Goal: Information Seeking & Learning: Check status

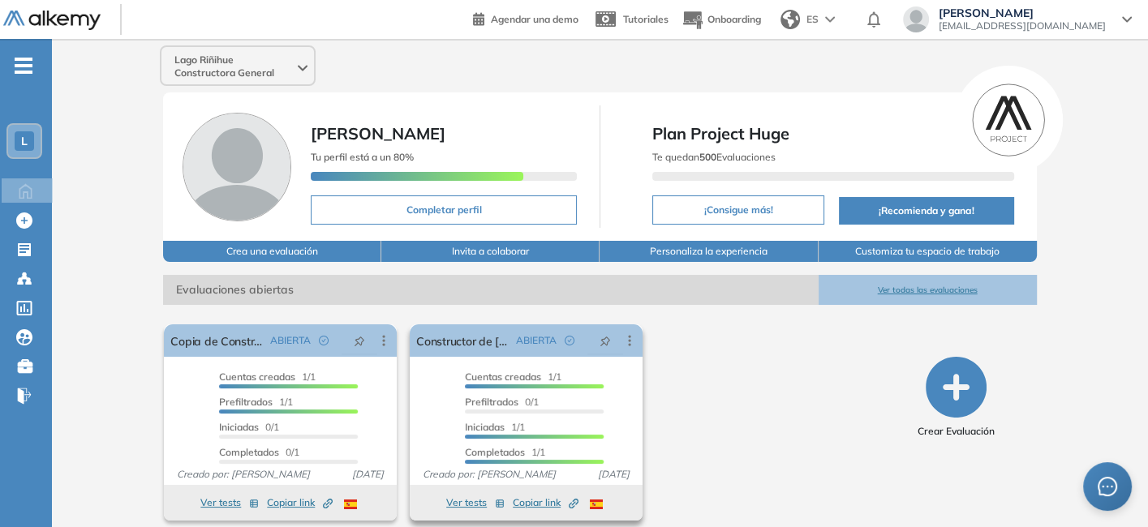
scroll to position [11, 0]
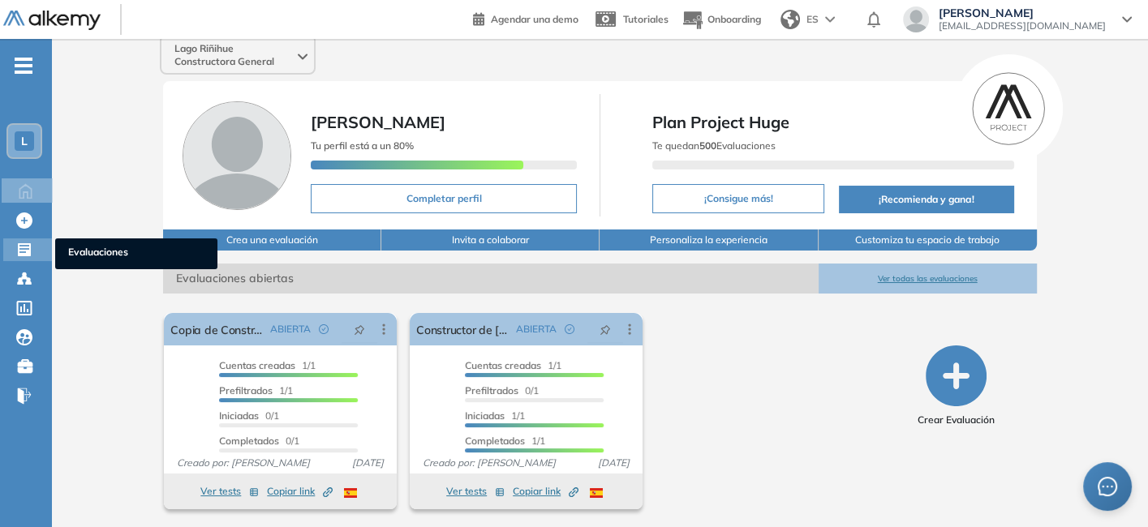
click at [15, 246] on div "Evaluaciones Evaluaciones" at bounding box center [27, 249] width 49 height 23
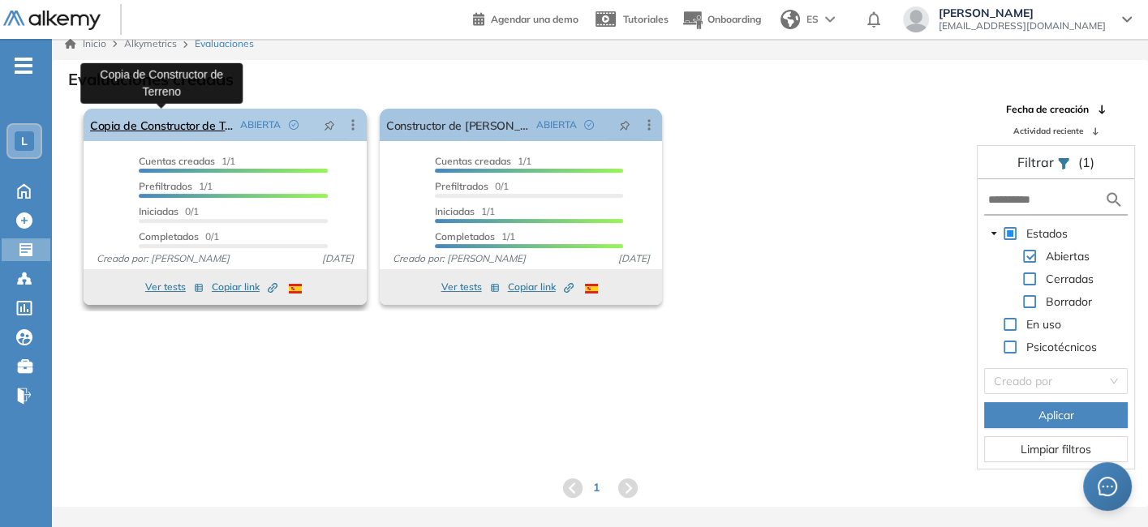
click at [213, 122] on link "Copia de Constructor de Terreno" at bounding box center [162, 125] width 144 height 32
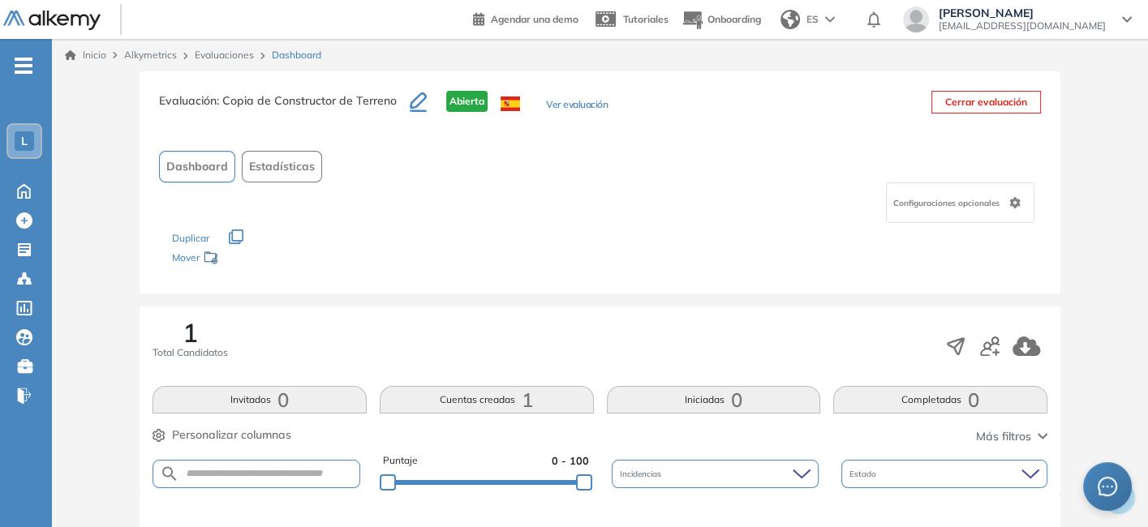
click at [548, 106] on button "Ver evaluación" at bounding box center [577, 105] width 62 height 17
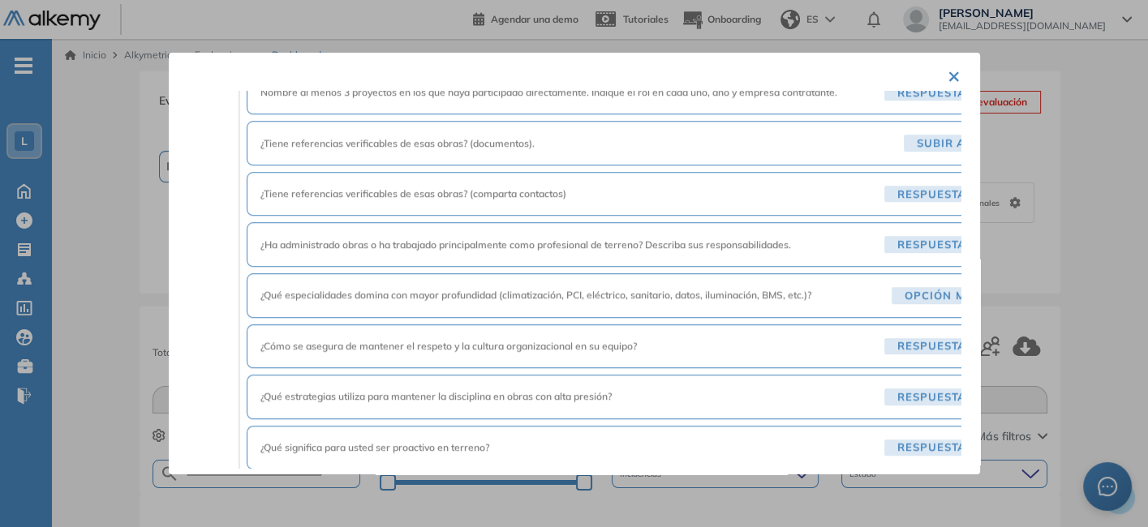
scroll to position [1490, 0]
click at [537, 288] on span "¿Qué especialidades domina con mayor profundidad (climatización, PCI, eléctrico…" at bounding box center [572, 295] width 625 height 15
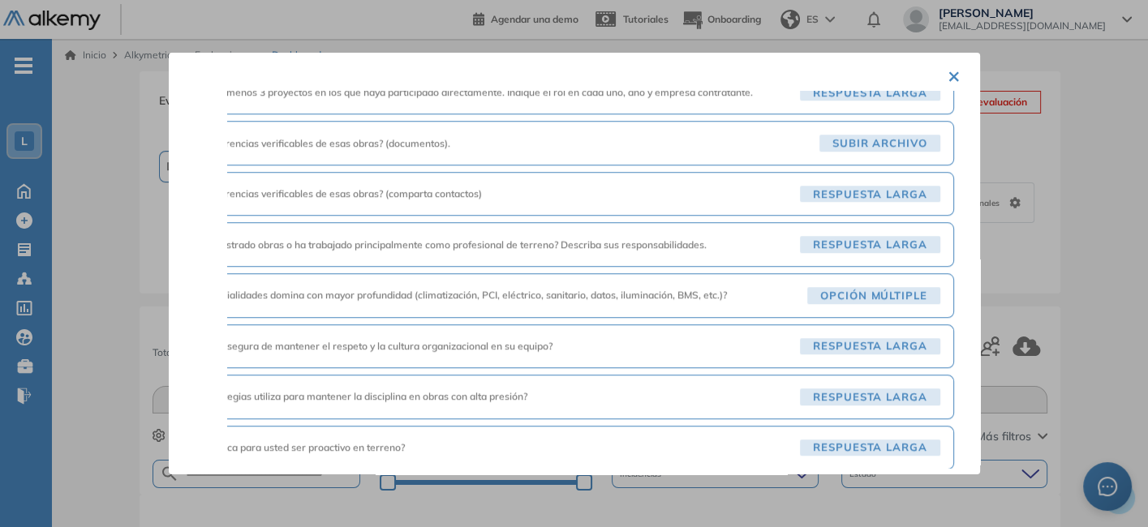
scroll to position [1490, 95]
click at [537, 288] on span "¿Qué especialidades domina con mayor profundidad (climatización, PCI, eléctrico…" at bounding box center [488, 295] width 625 height 15
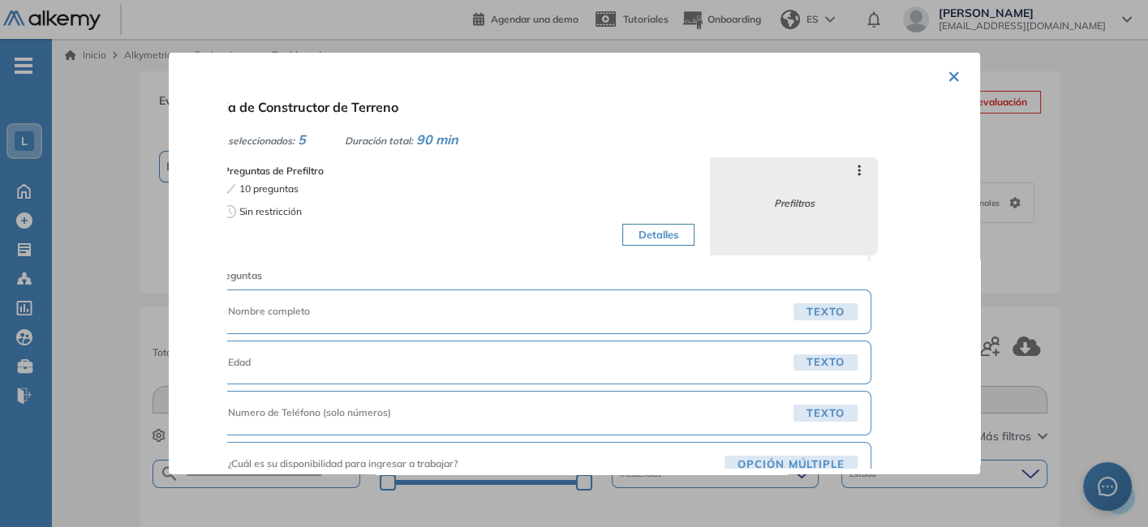
scroll to position [0, 0]
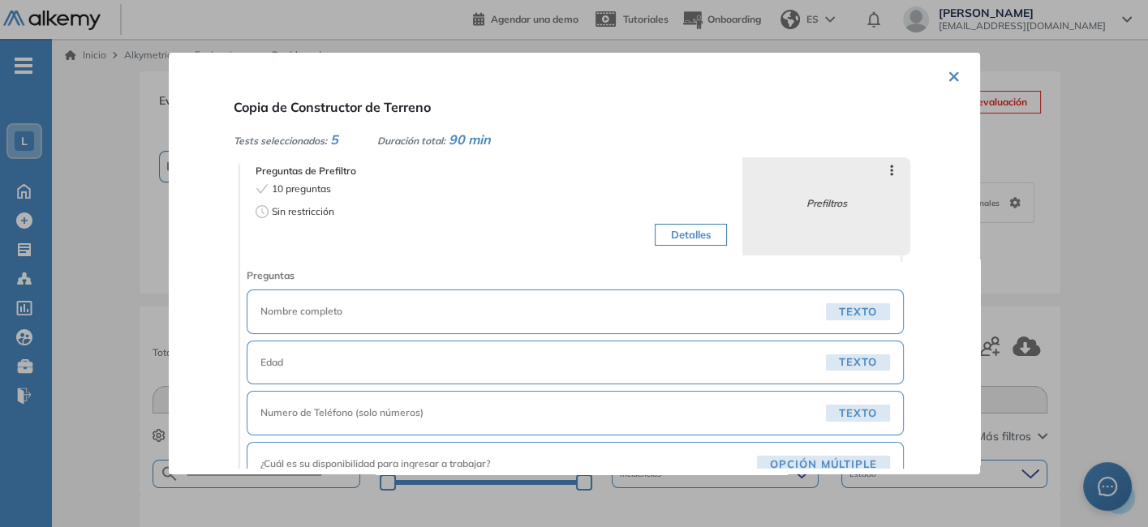
click at [947, 71] on button "×" at bounding box center [953, 75] width 13 height 32
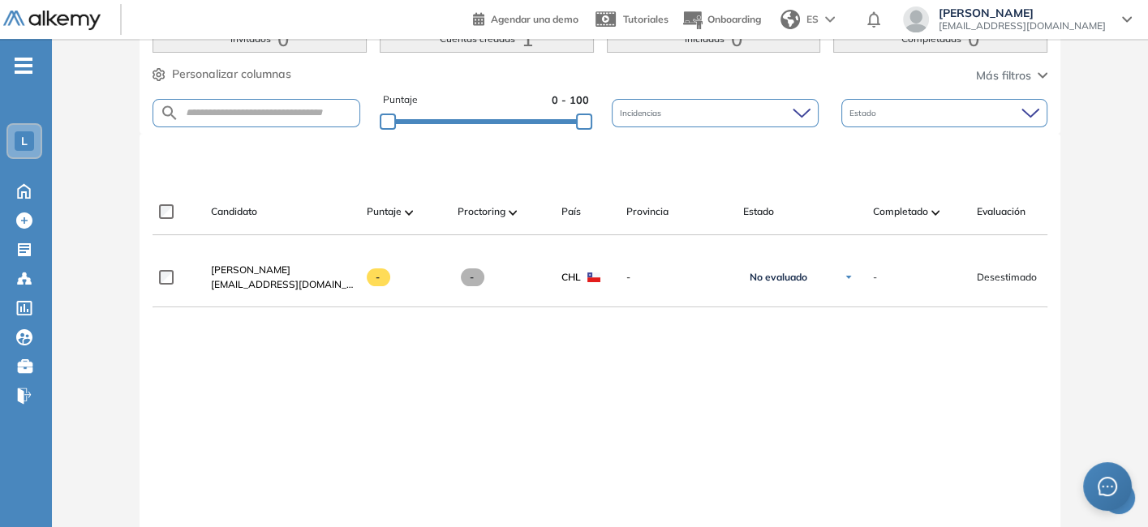
scroll to position [371, 0]
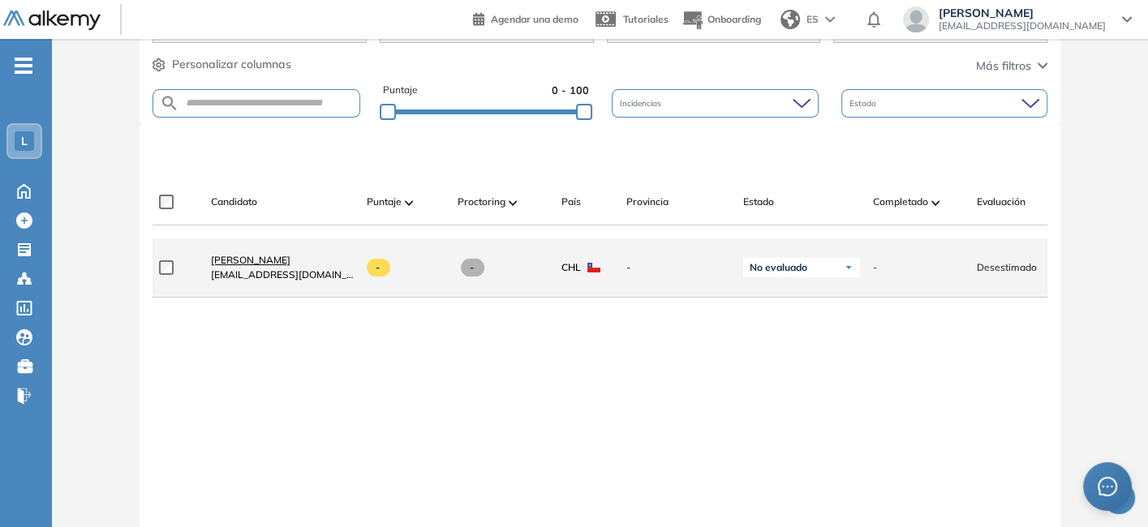
click at [224, 265] on span "Catalina Monti" at bounding box center [250, 260] width 79 height 12
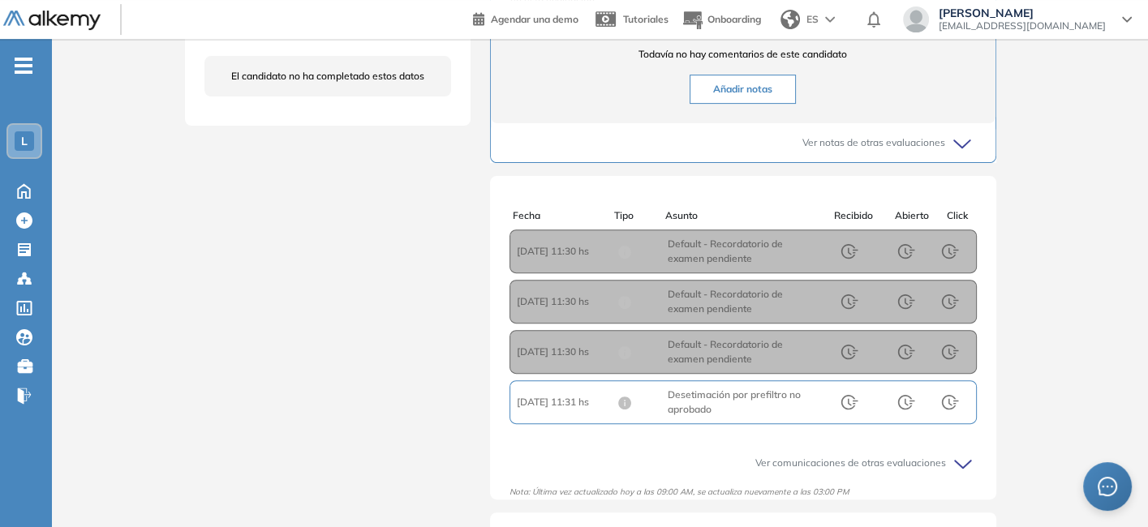
scroll to position [591, 0]
drag, startPoint x: 664, startPoint y: 406, endPoint x: 738, endPoint y: 427, distance: 77.5
click at [738, 423] on div "Fecha : 2025/09/24 11:31 hs Asunto : Desetimación por prefiltro no aprobado Rec…" at bounding box center [742, 401] width 467 height 44
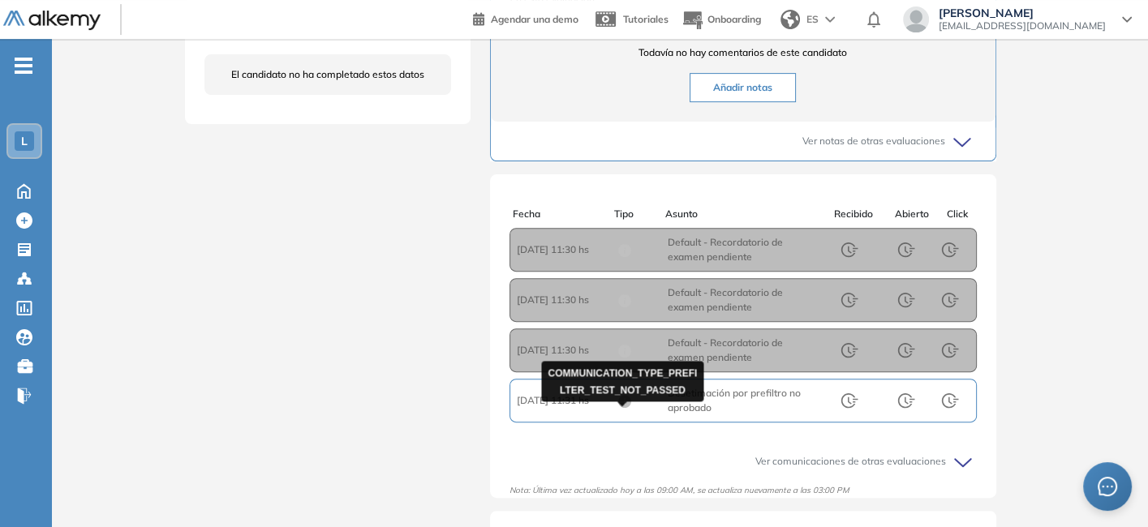
click at [619, 408] on icon at bounding box center [624, 401] width 13 height 13
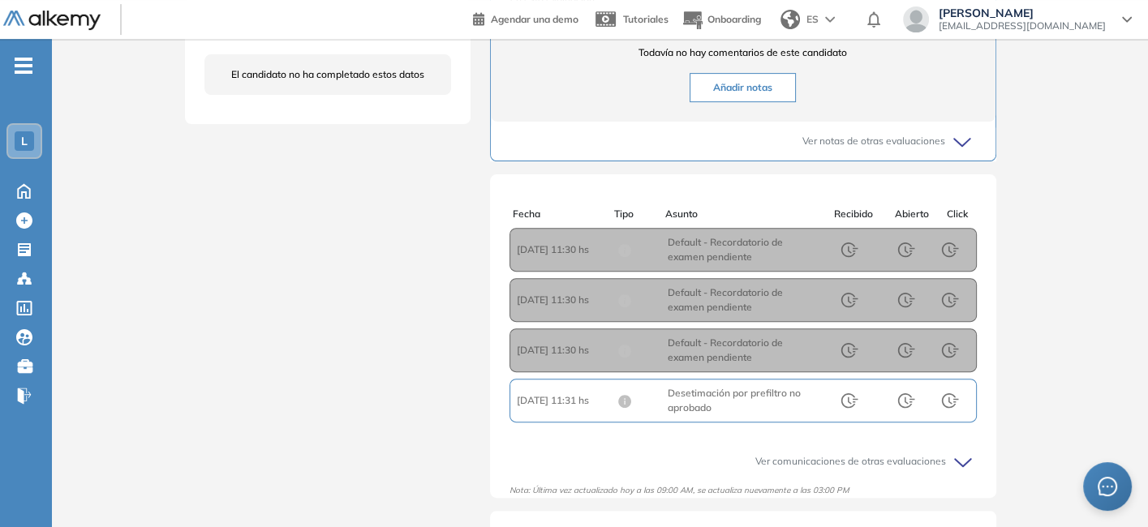
click at [570, 408] on span "Fecha : 2025/09/24 11:31 hs" at bounding box center [567, 400] width 101 height 15
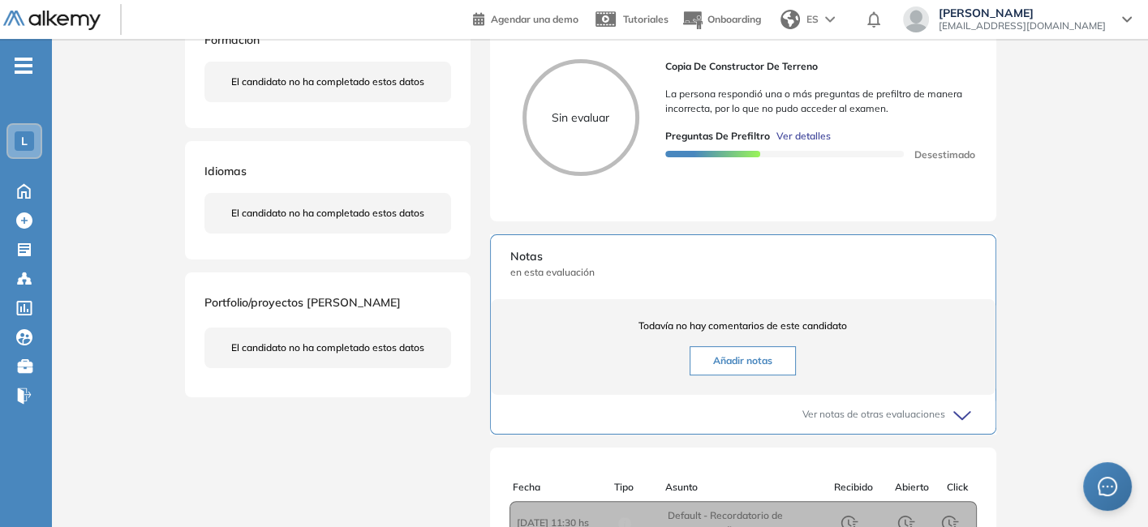
scroll to position [124, 0]
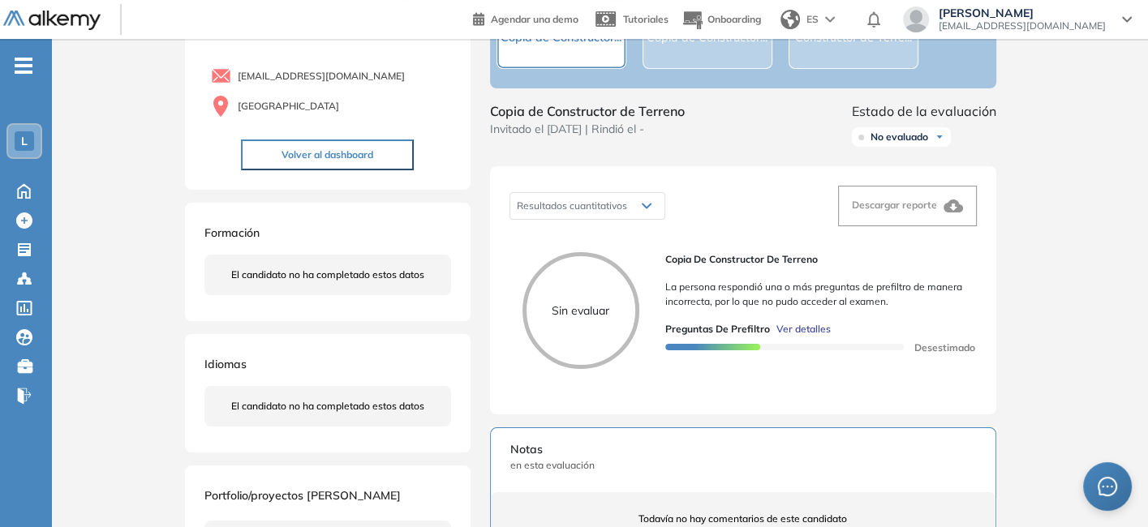
click at [642, 209] on icon at bounding box center [647, 206] width 10 height 6
click at [928, 144] on span "No evaluado" at bounding box center [899, 137] width 58 height 13
click at [1015, 149] on div "Evaluaciones y challenges en los que participó el candidato S/R Copia de Constr…" at bounding box center [742, 494] width 545 height 1095
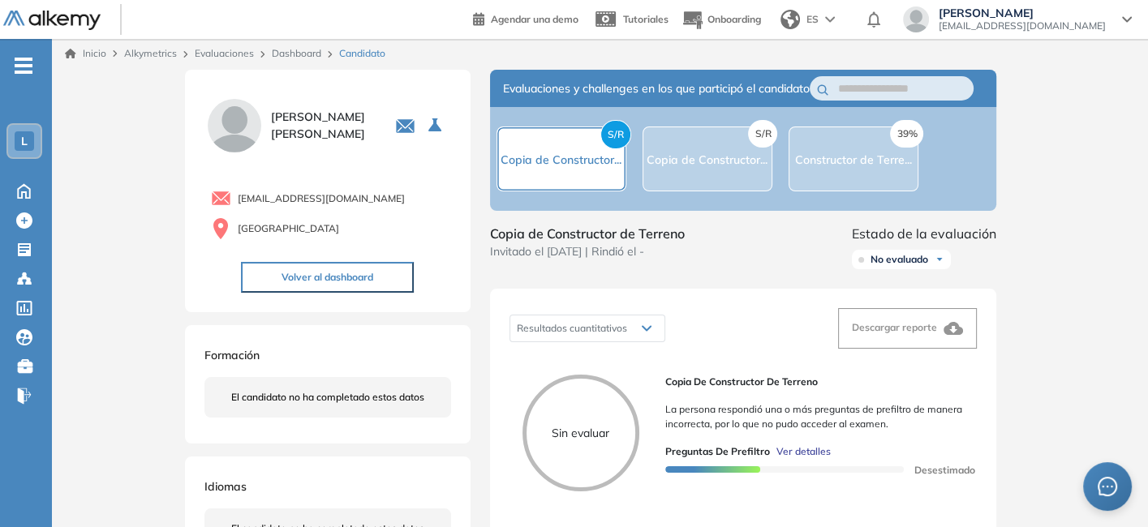
click at [551, 159] on div "S/R Copia de Constructor..." at bounding box center [560, 158] width 121 height 19
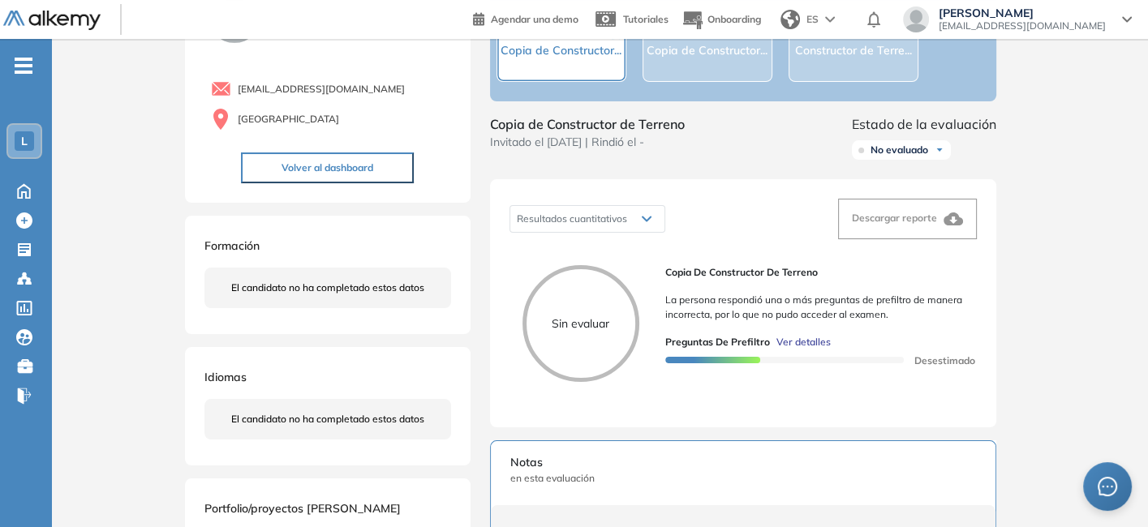
scroll to position [0, 0]
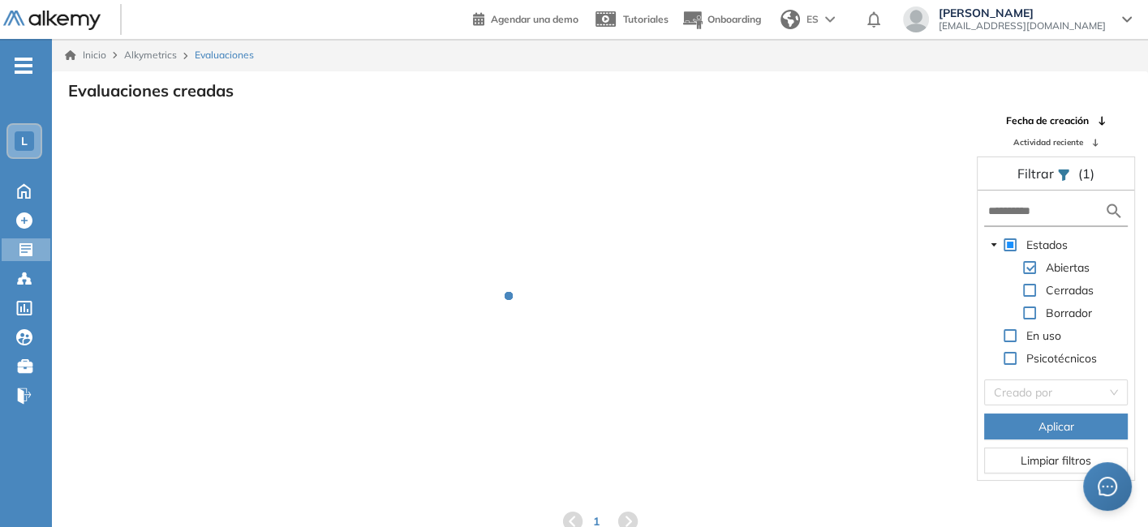
scroll to position [11, 0]
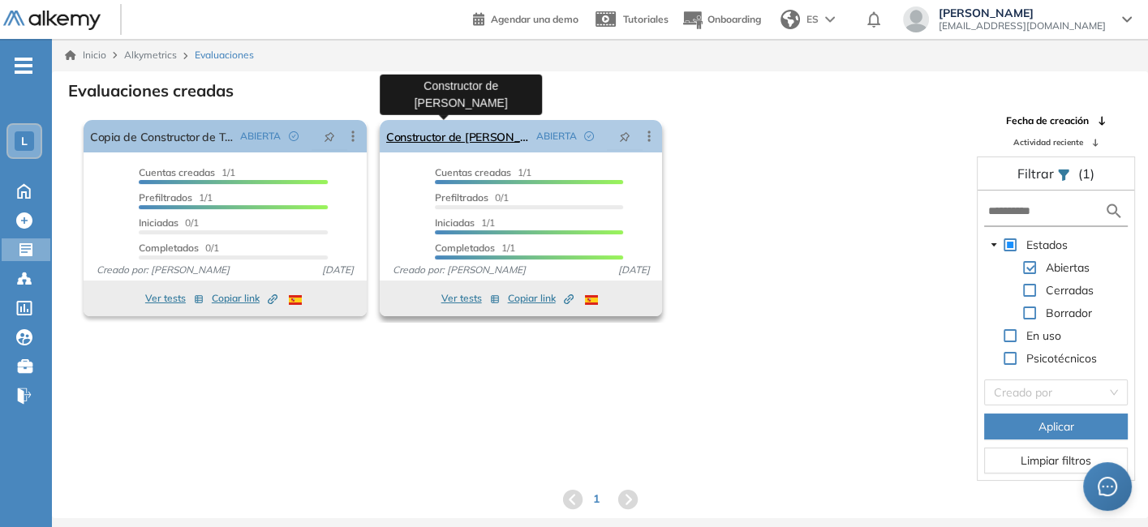
click at [428, 135] on link "Constructor de [PERSON_NAME]" at bounding box center [458, 136] width 144 height 32
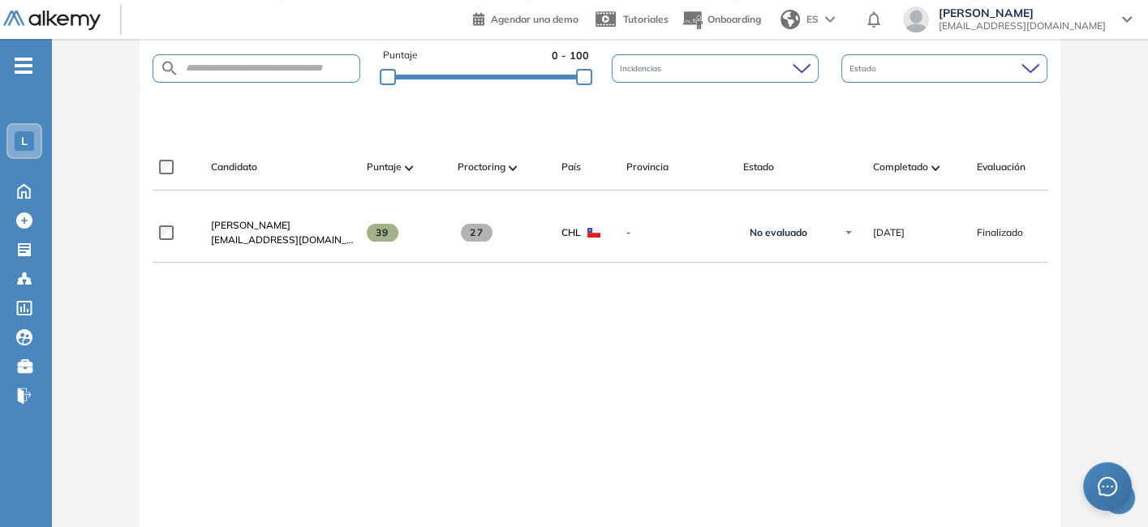
scroll to position [406, 0]
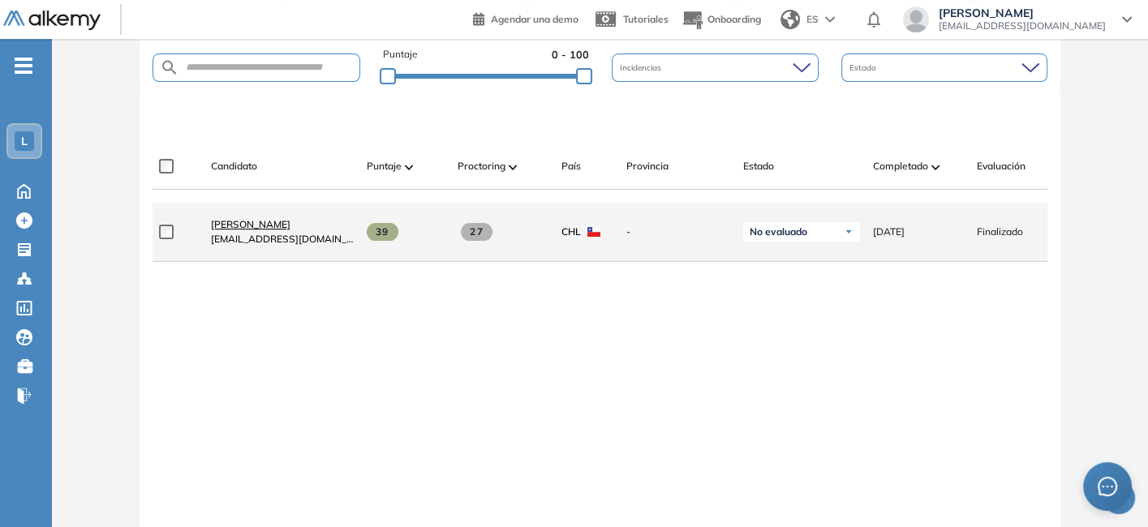
click at [238, 230] on span "[PERSON_NAME]" at bounding box center [250, 224] width 79 height 12
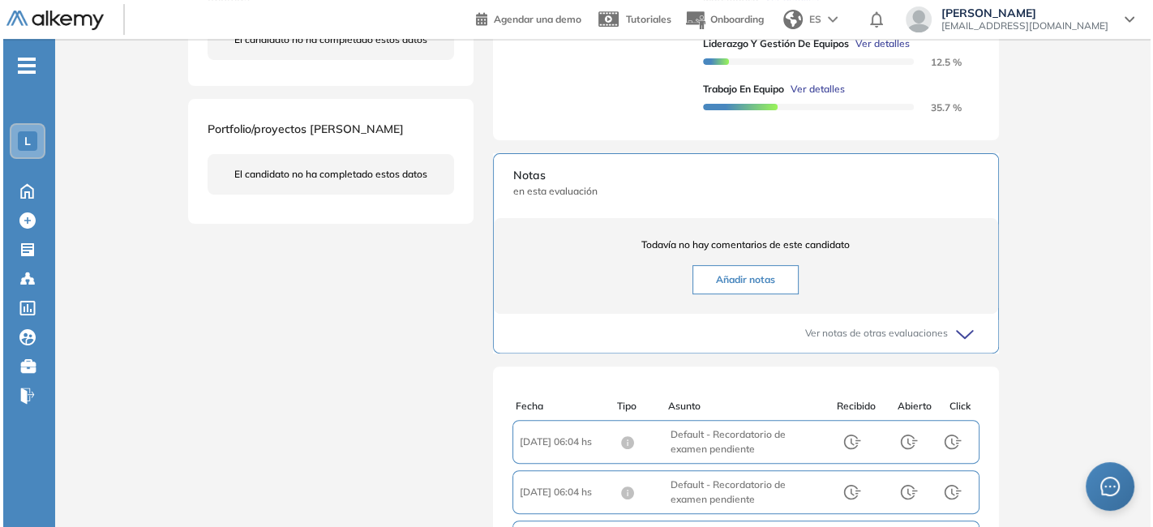
scroll to position [295, 0]
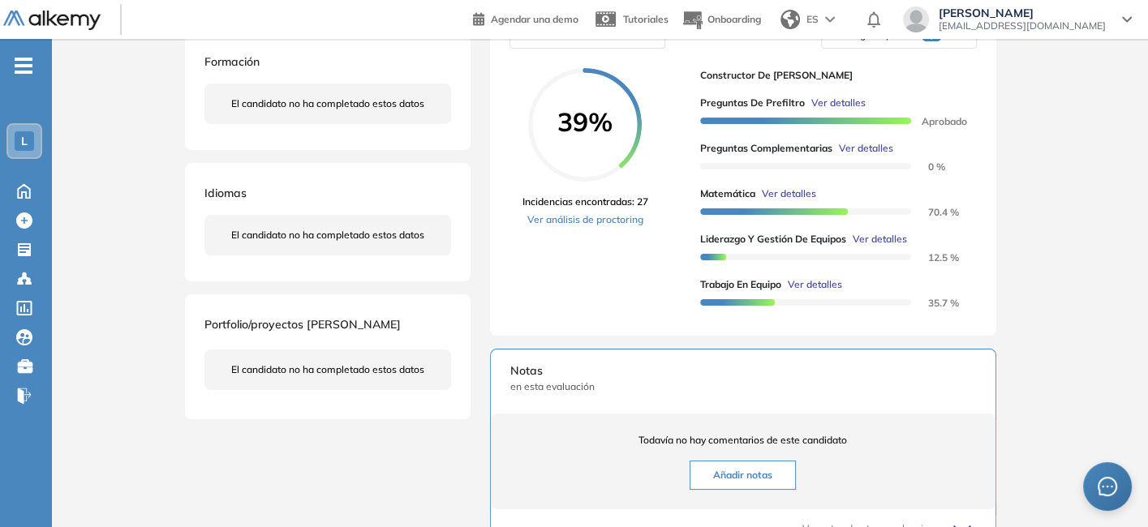
click at [848, 110] on span "Ver detalles" at bounding box center [838, 103] width 54 height 15
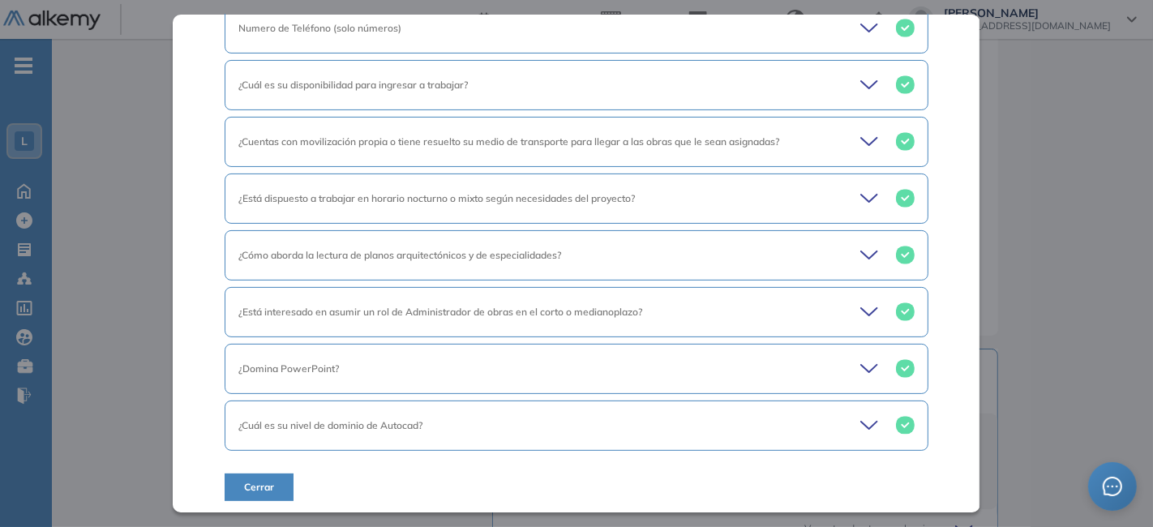
scroll to position [0, 0]
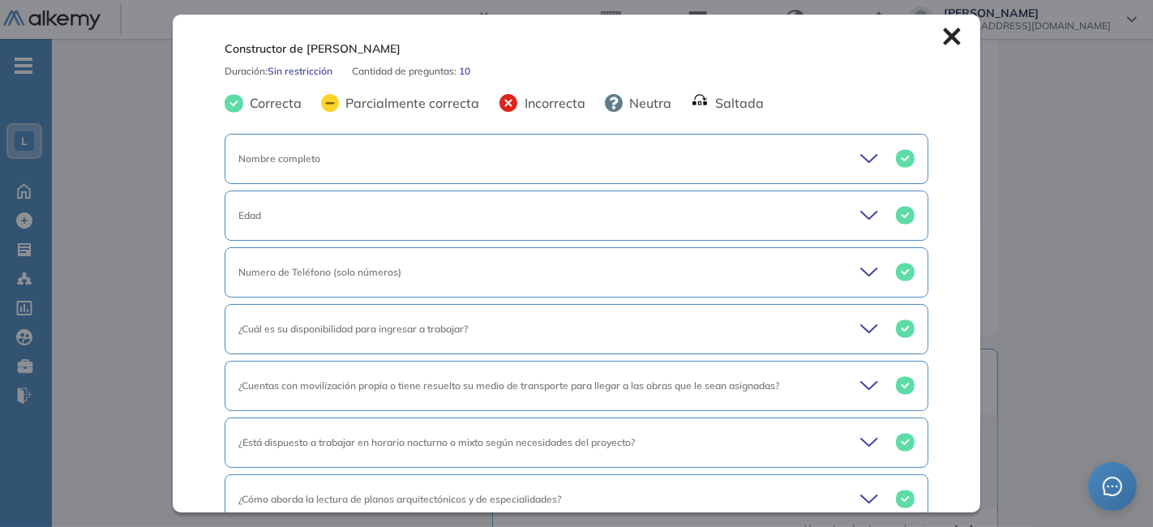
click at [943, 36] on icon at bounding box center [951, 36] width 17 height 17
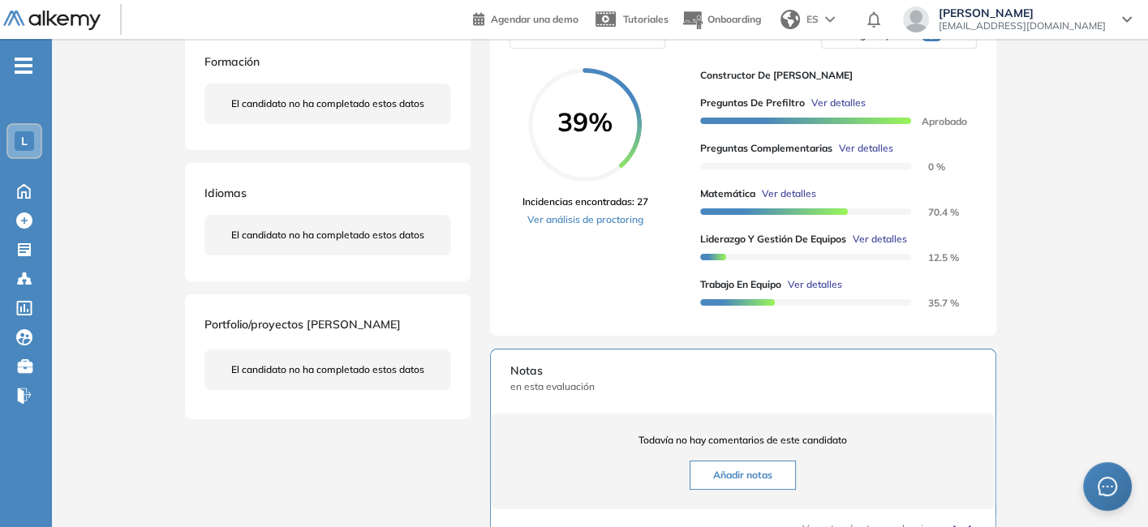
click at [881, 156] on span "Ver detalles" at bounding box center [866, 148] width 54 height 15
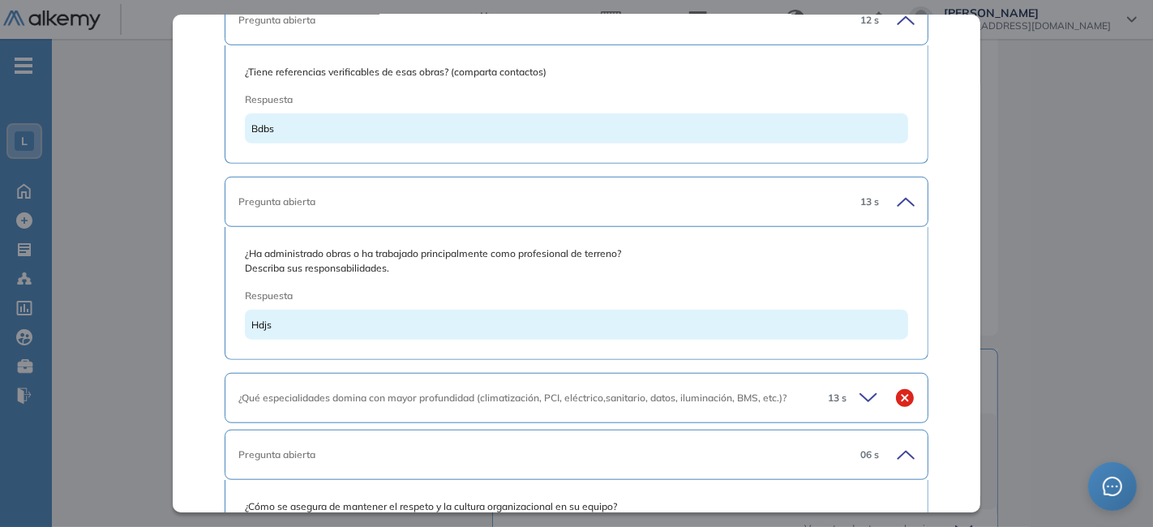
scroll to position [1193, 0]
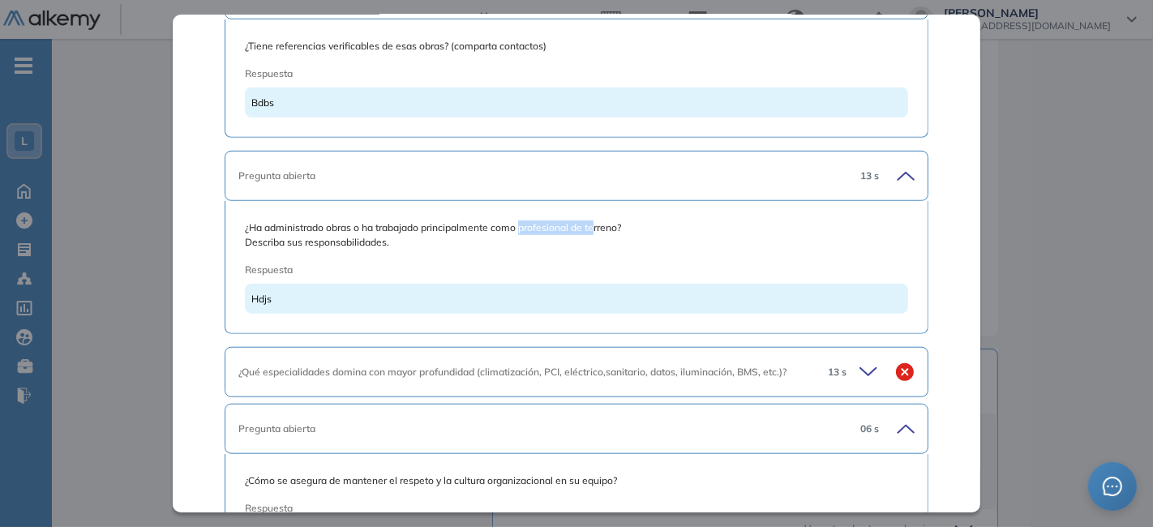
drag, startPoint x: 522, startPoint y: 221, endPoint x: 595, endPoint y: 227, distance: 74.1
click at [595, 227] on span "¿Ha administrado obras o ha trabajado principalmente como profesional de terren…" at bounding box center [576, 235] width 663 height 29
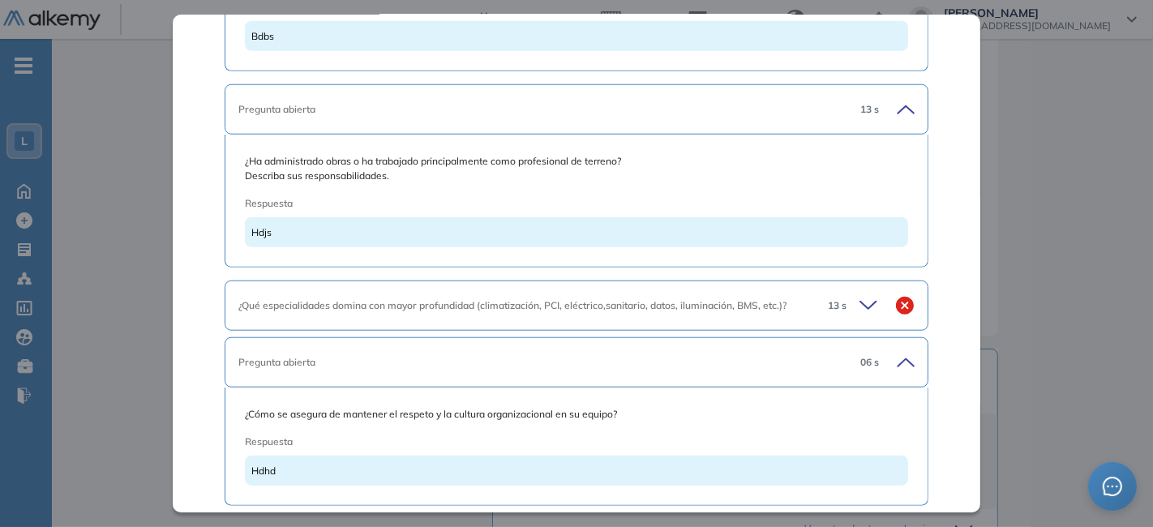
scroll to position [1258, 0]
click at [445, 301] on span "¿Qué especialidades domina con mayor profundidad (climatización, PCI, eléctrico…" at bounding box center [512, 307] width 548 height 12
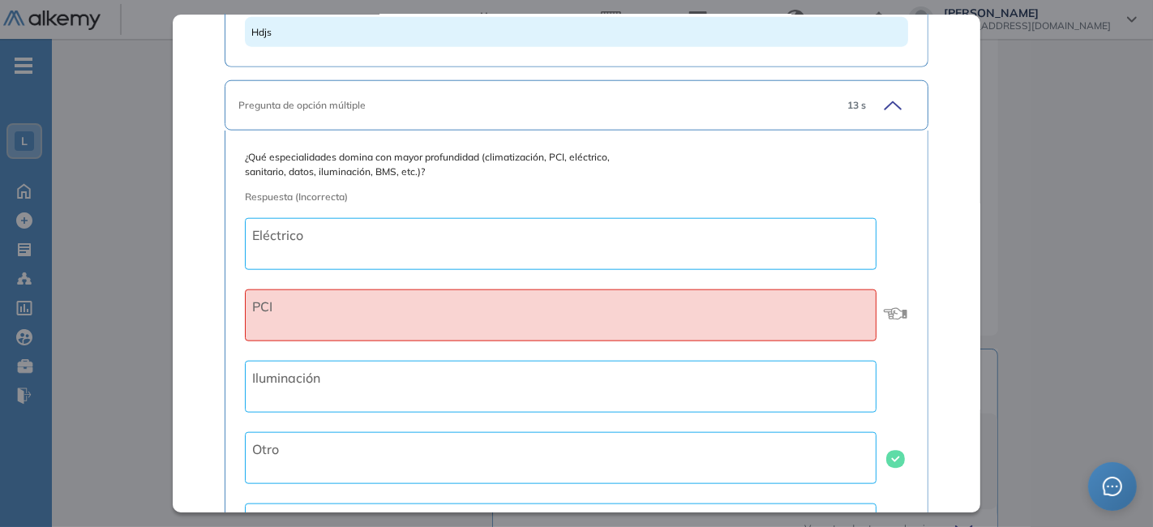
scroll to position [1433, 0]
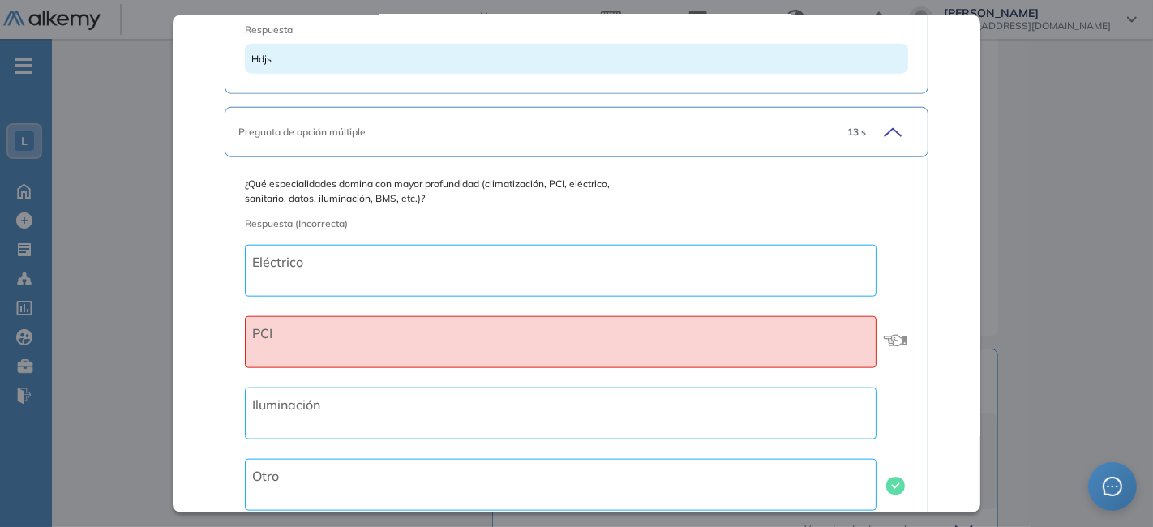
click at [884, 121] on icon at bounding box center [890, 132] width 23 height 23
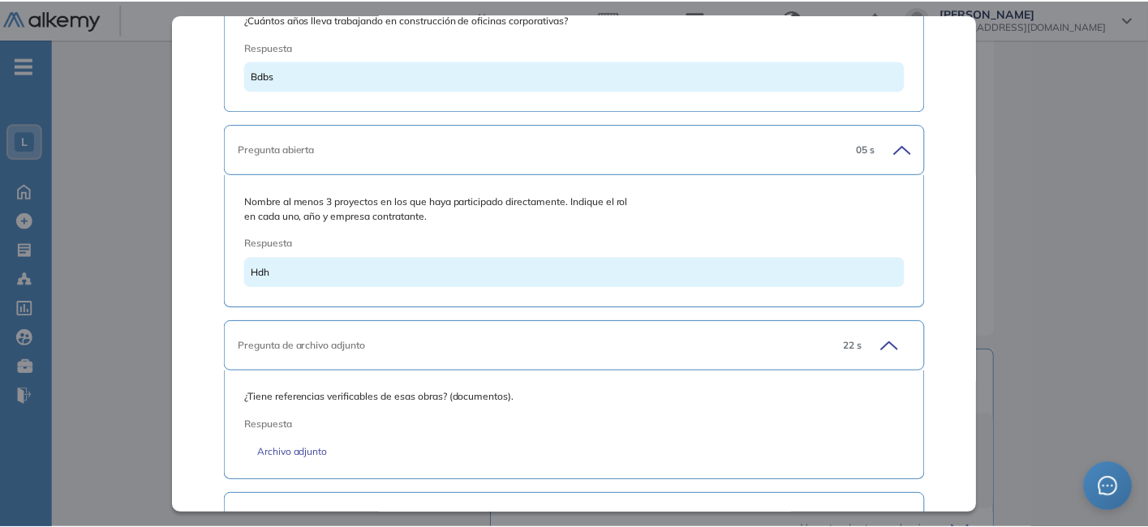
scroll to position [0, 0]
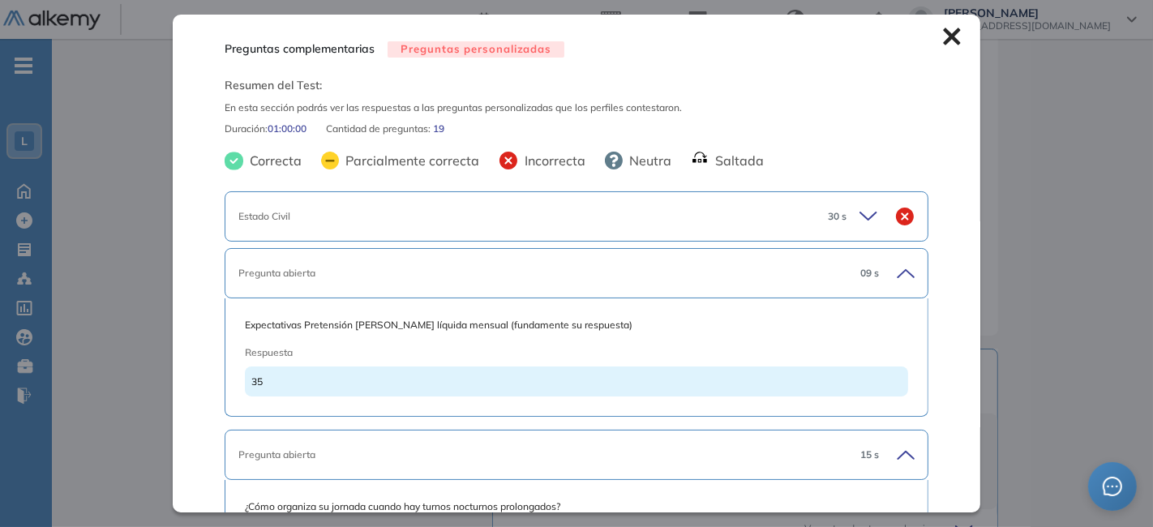
click at [860, 214] on icon at bounding box center [871, 216] width 23 height 23
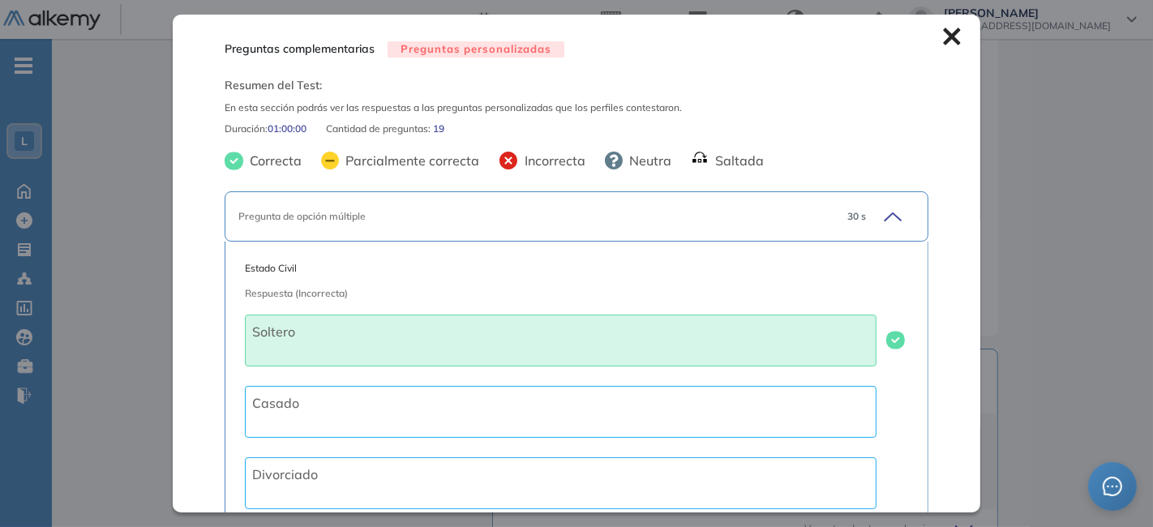
click at [854, 214] on span "30 s" at bounding box center [857, 216] width 19 height 15
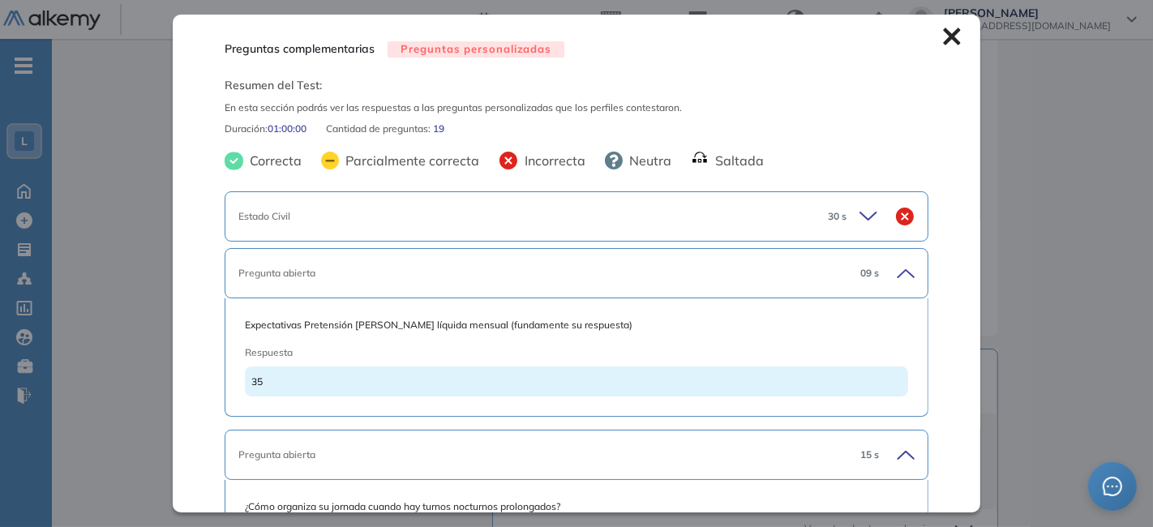
click at [943, 38] on icon at bounding box center [952, 37] width 18 height 18
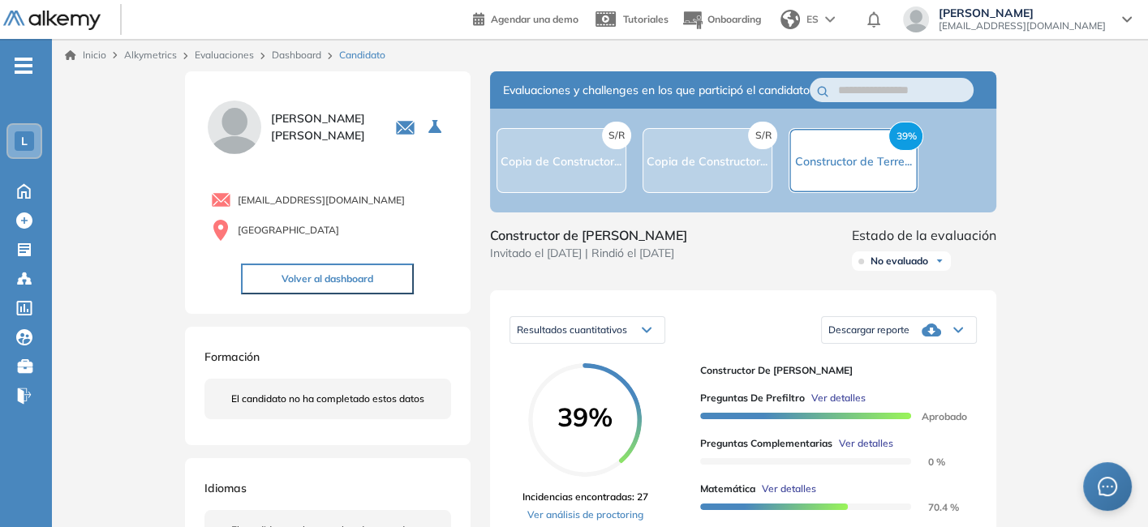
click at [234, 53] on link "Evaluaciones" at bounding box center [224, 55] width 59 height 12
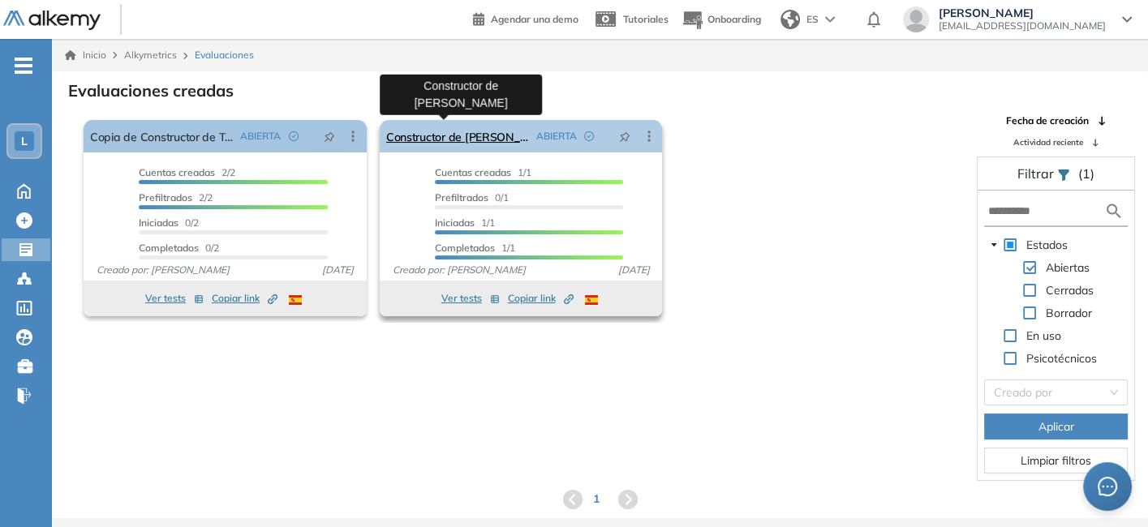
click at [483, 133] on link "Constructor de Terreno" at bounding box center [458, 136] width 144 height 32
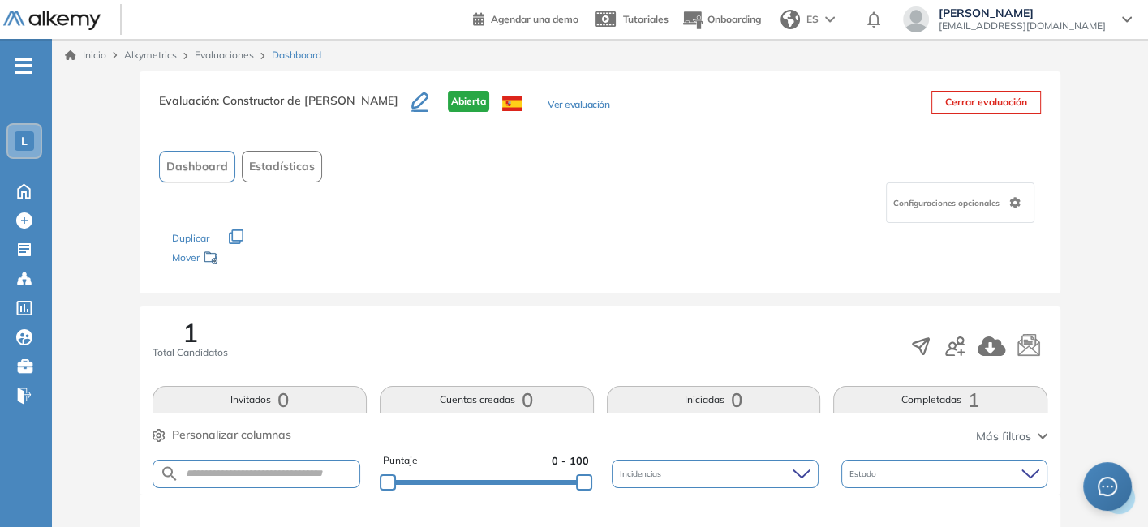
click at [548, 104] on button "Ver evaluación" at bounding box center [579, 105] width 62 height 17
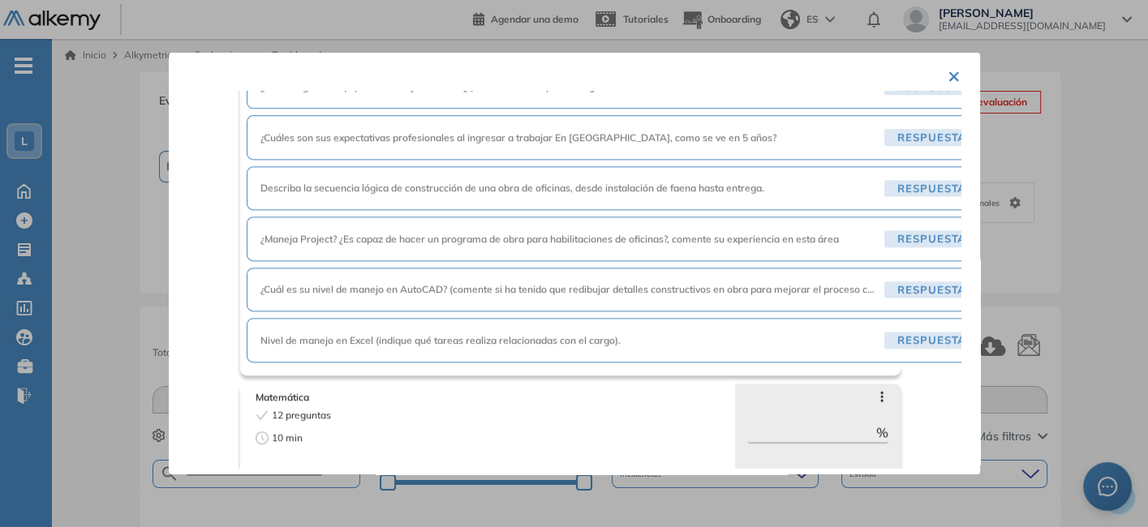
scroll to position [1503, 0]
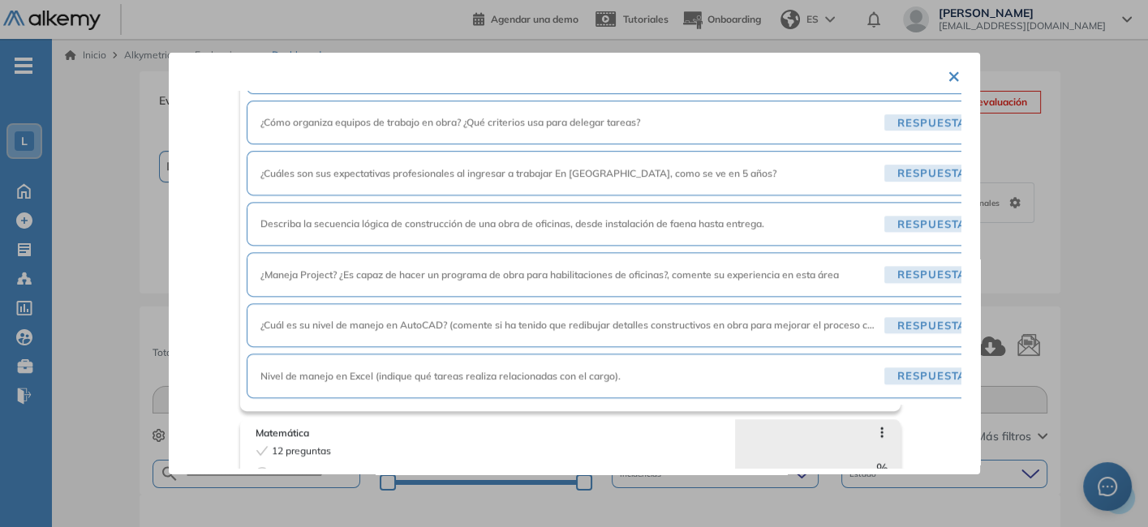
click at [591, 272] on div "¿Maneja Project? ¿Es capaz de hacer un programa de obra para habilitaciones de …" at bounding box center [643, 274] width 792 height 45
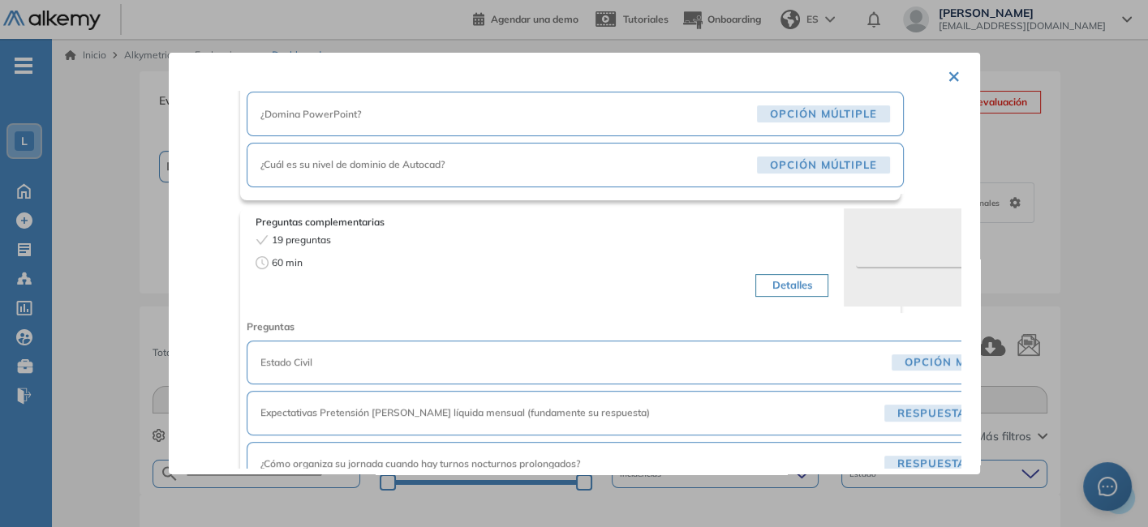
scroll to position [604, 0]
click at [787, 273] on button "Detalles" at bounding box center [791, 284] width 72 height 23
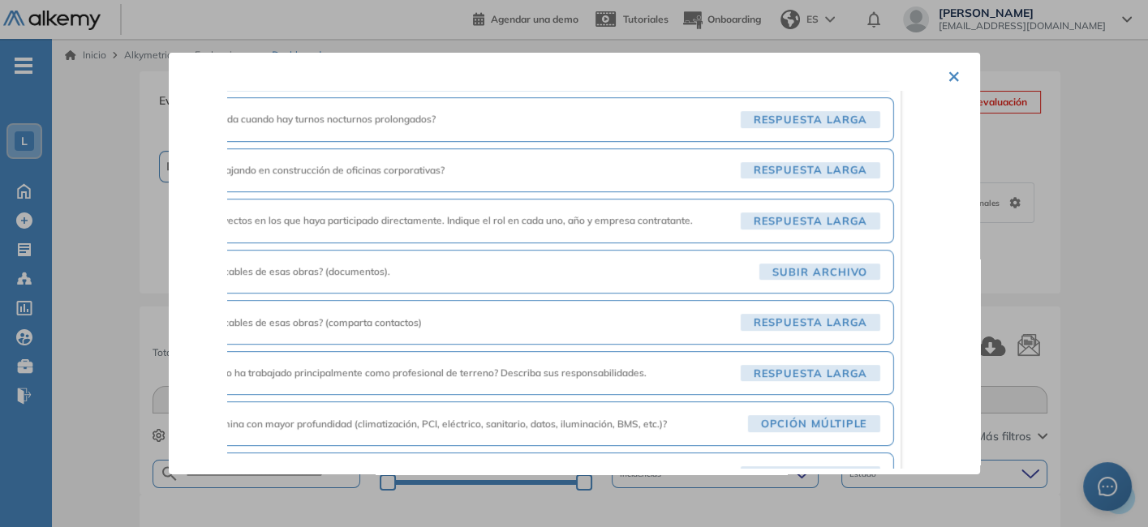
scroll to position [950, 0]
click at [409, 263] on span "¿Tiene referencias verificables de esas obras? (documentos)." at bounding box center [433, 270] width 637 height 15
click at [947, 72] on button "×" at bounding box center [953, 75] width 13 height 32
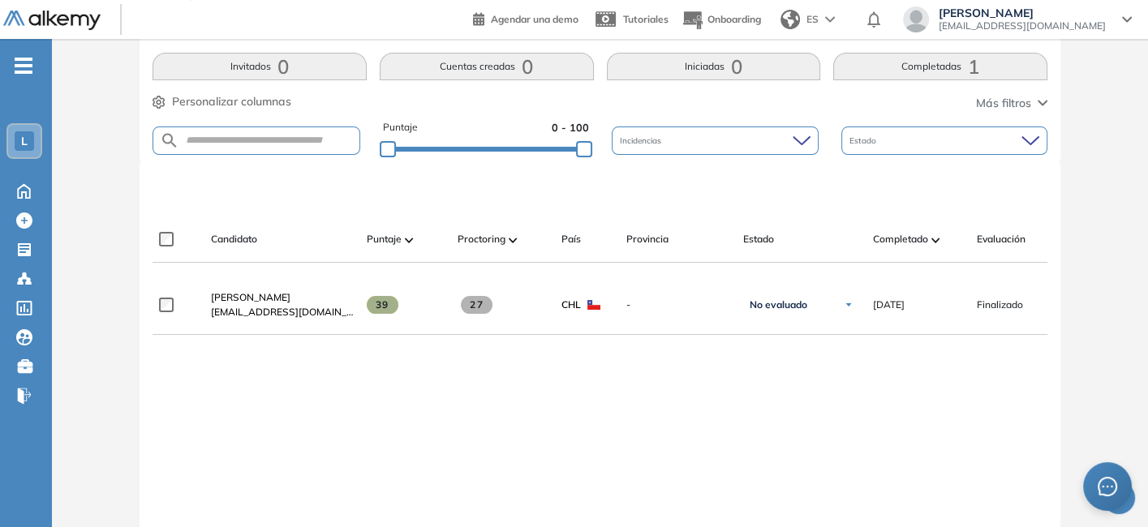
scroll to position [291, 0]
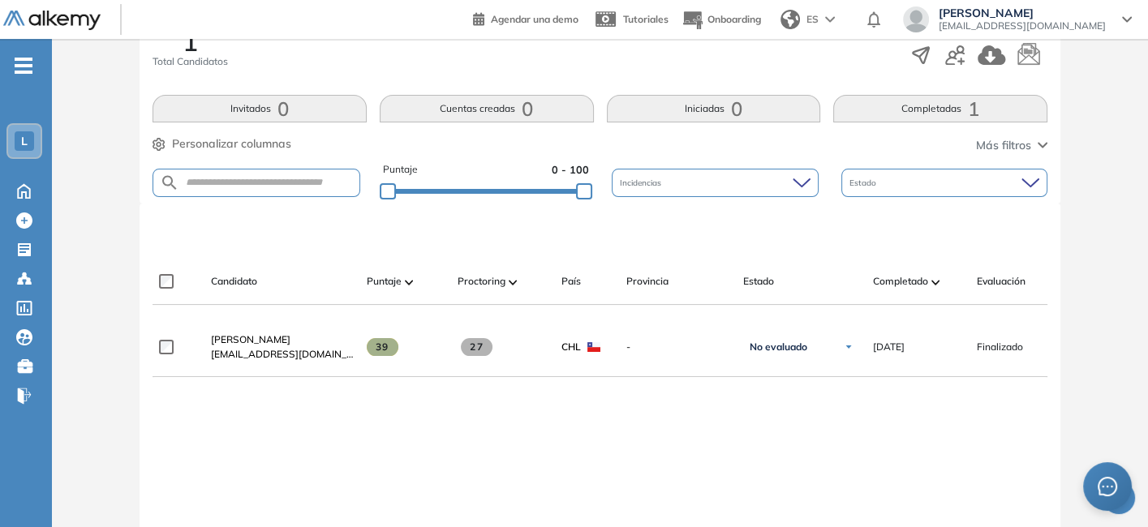
click at [900, 105] on button "Completadas 1" at bounding box center [940, 109] width 214 height 28
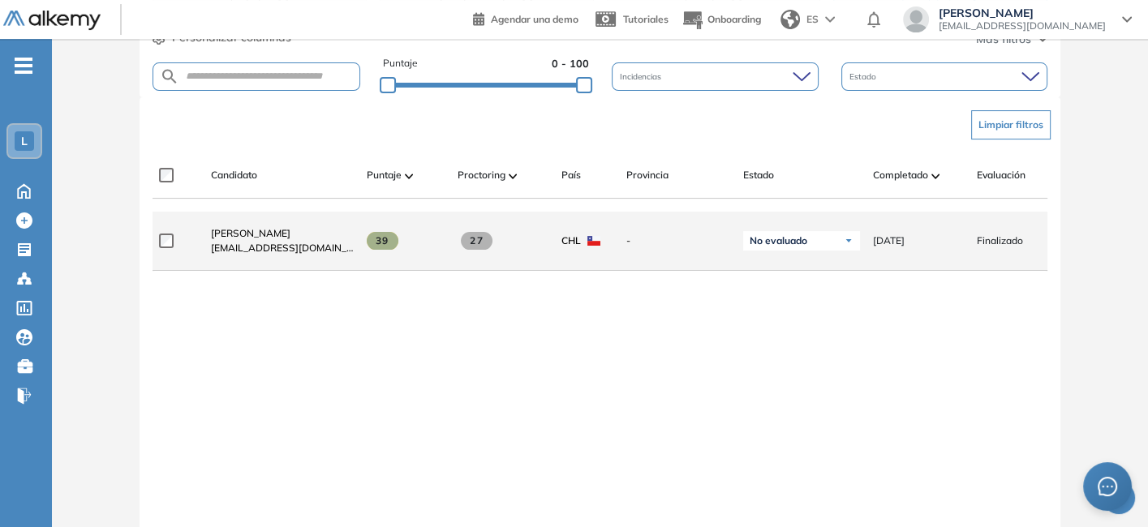
scroll to position [0, 0]
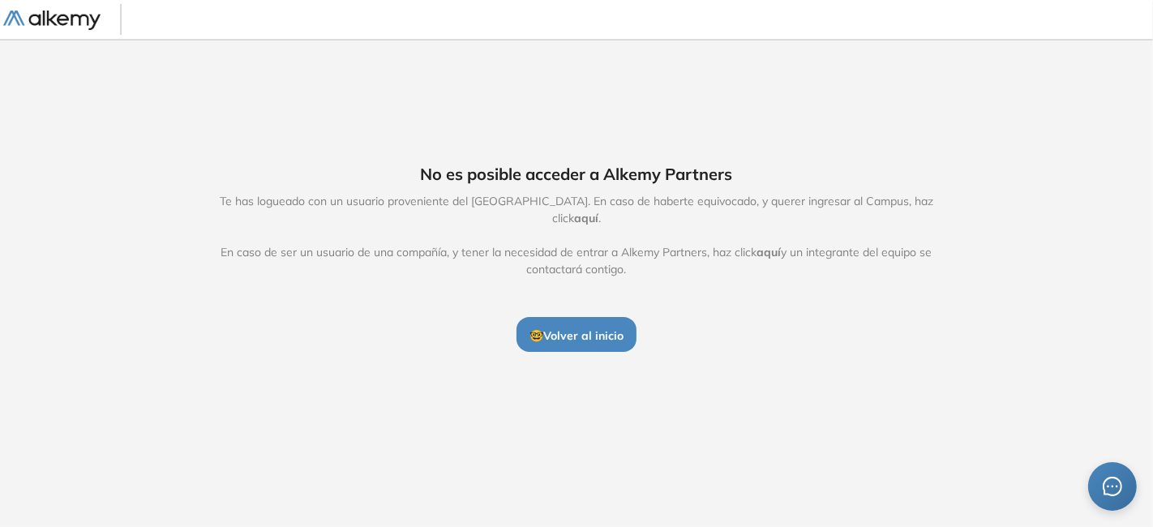
click at [580, 329] on span "🤓 Volver al inicio" at bounding box center [577, 336] width 94 height 15
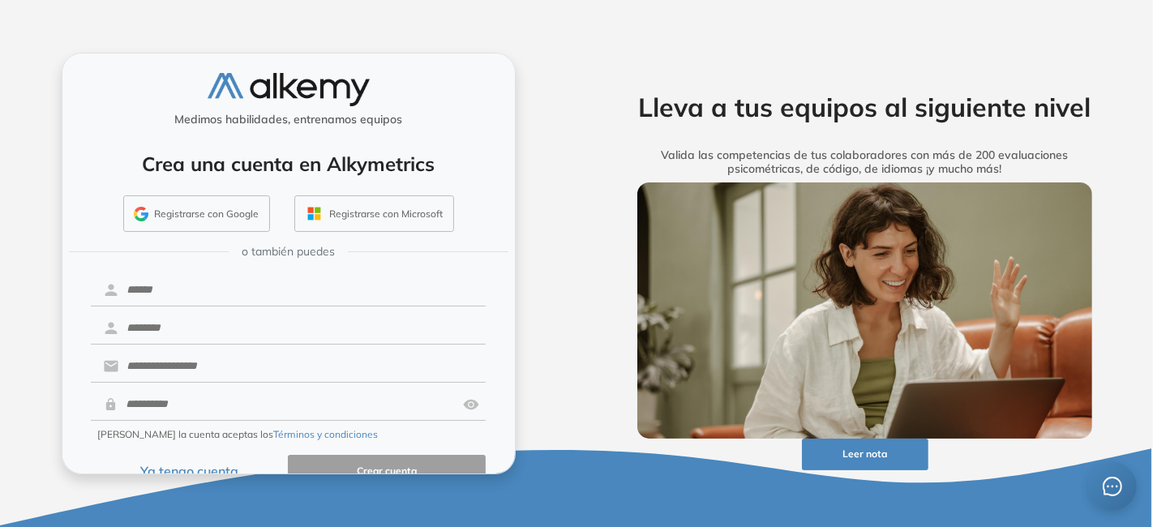
scroll to position [30, 0]
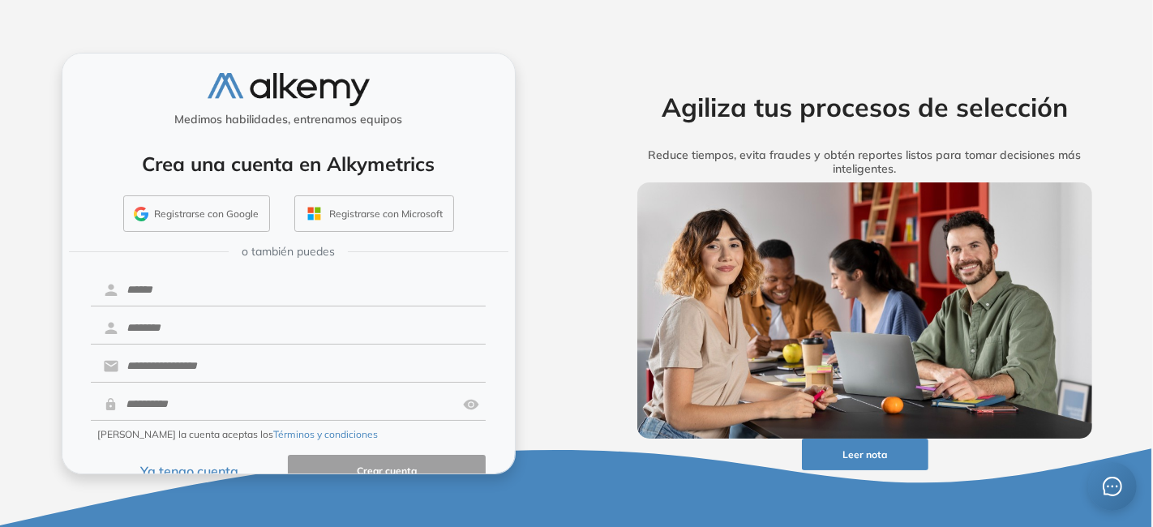
scroll to position [30, 0]
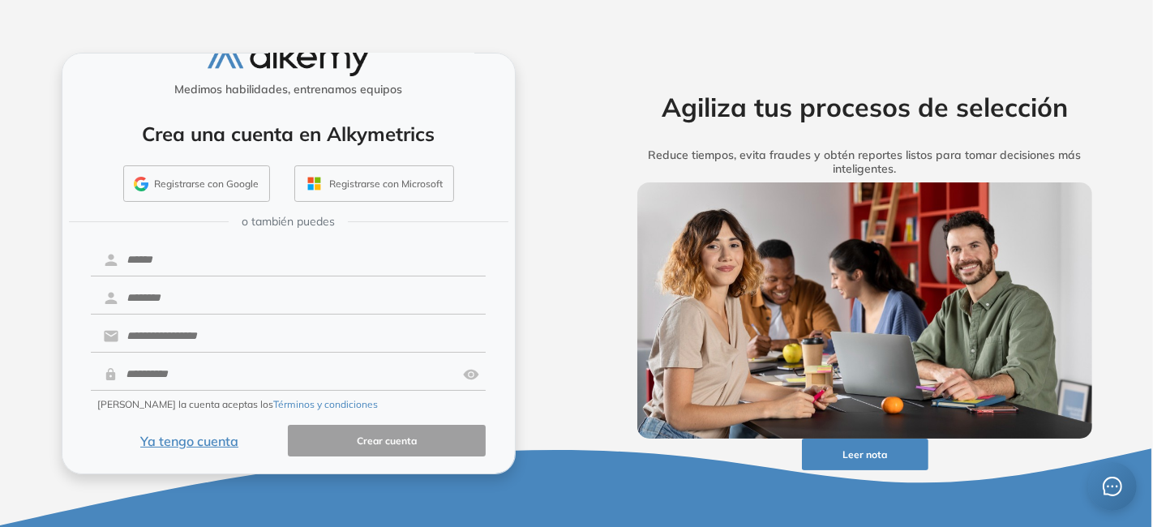
click at [178, 446] on button "Ya tengo cuenta" at bounding box center [190, 441] width 198 height 32
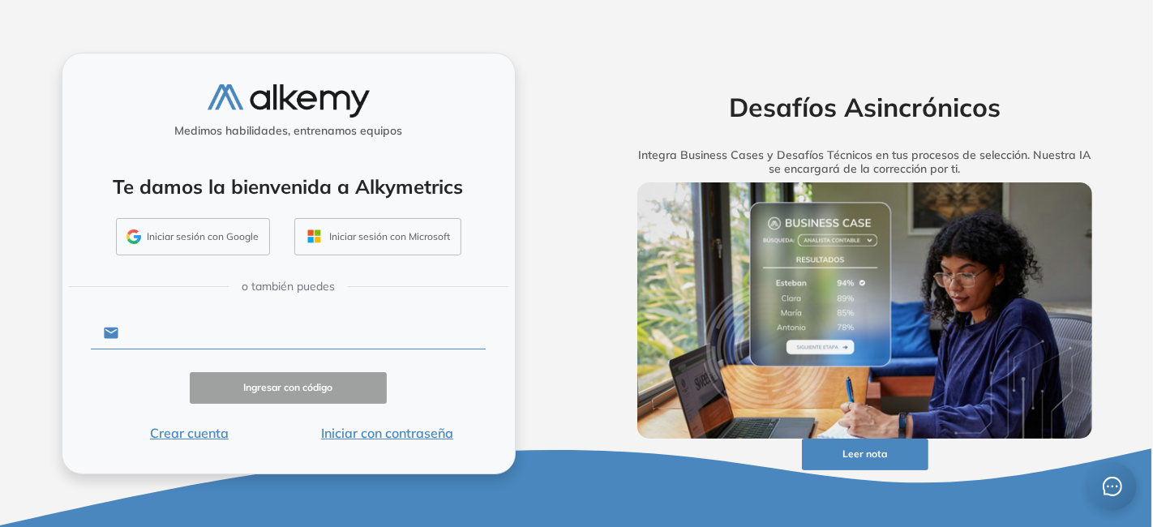
click at [179, 343] on input "text" at bounding box center [301, 333] width 367 height 31
click at [448, 148] on div "Medimos habilidades, entrenamos equipos Te damos la bienvenida a Alkymetrics In…" at bounding box center [289, 264] width 454 height 422
click at [147, 337] on input "text" at bounding box center [301, 333] width 367 height 31
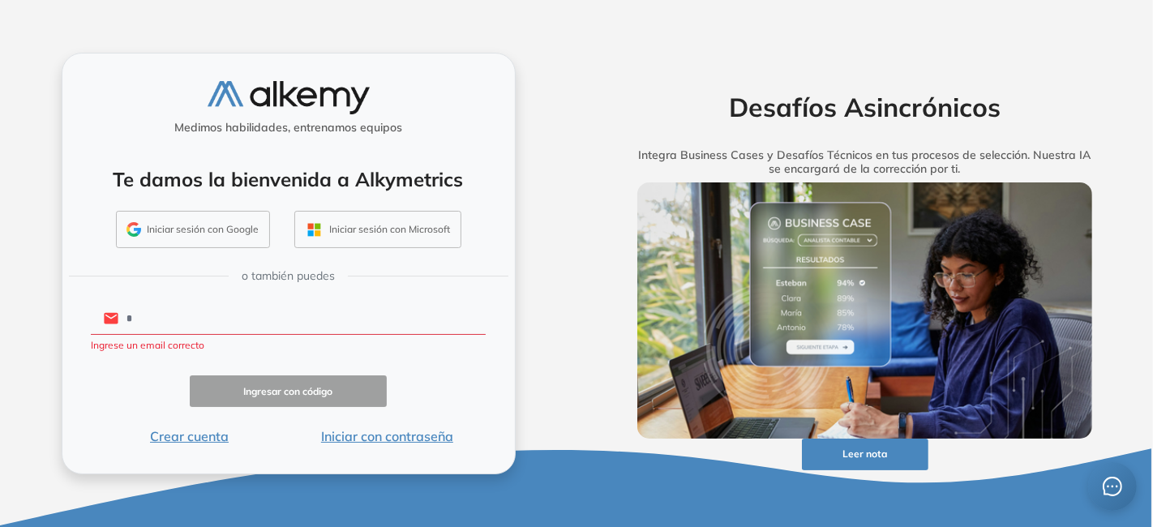
type input "**********"
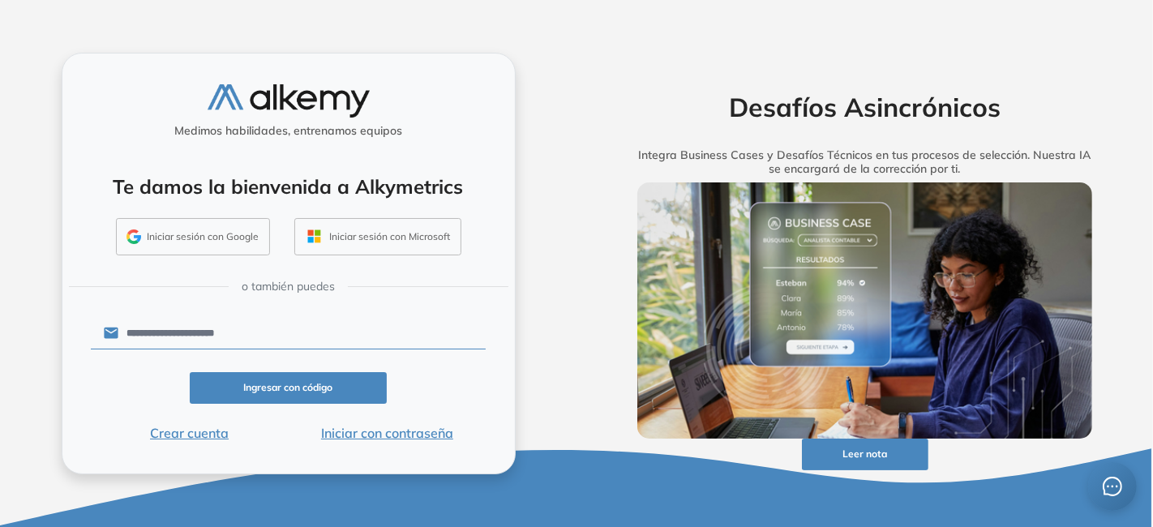
click at [353, 433] on button "Iniciar con contraseña" at bounding box center [387, 432] width 198 height 19
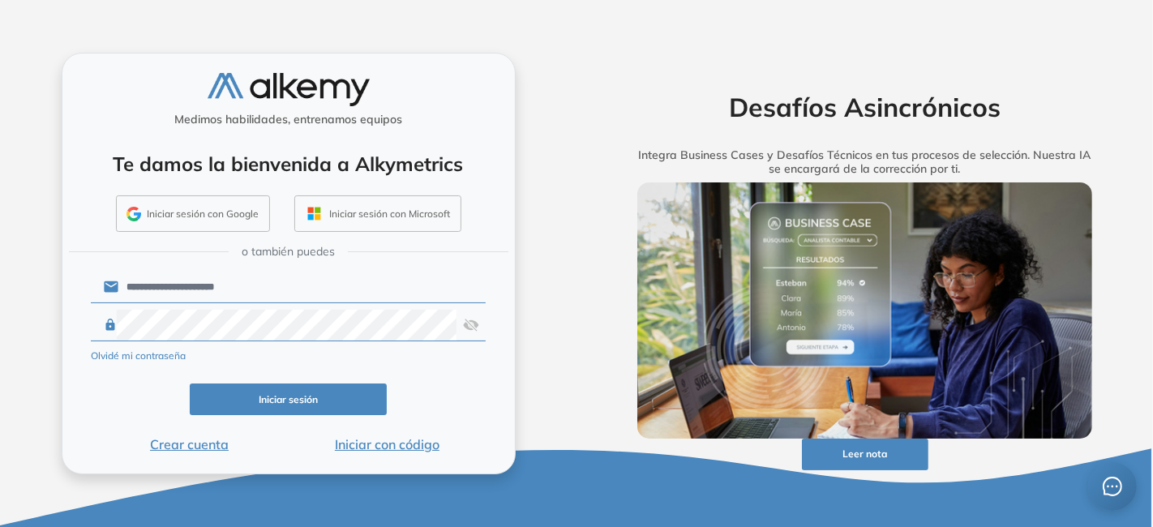
click at [287, 393] on button "Iniciar sesión" at bounding box center [289, 400] width 198 height 32
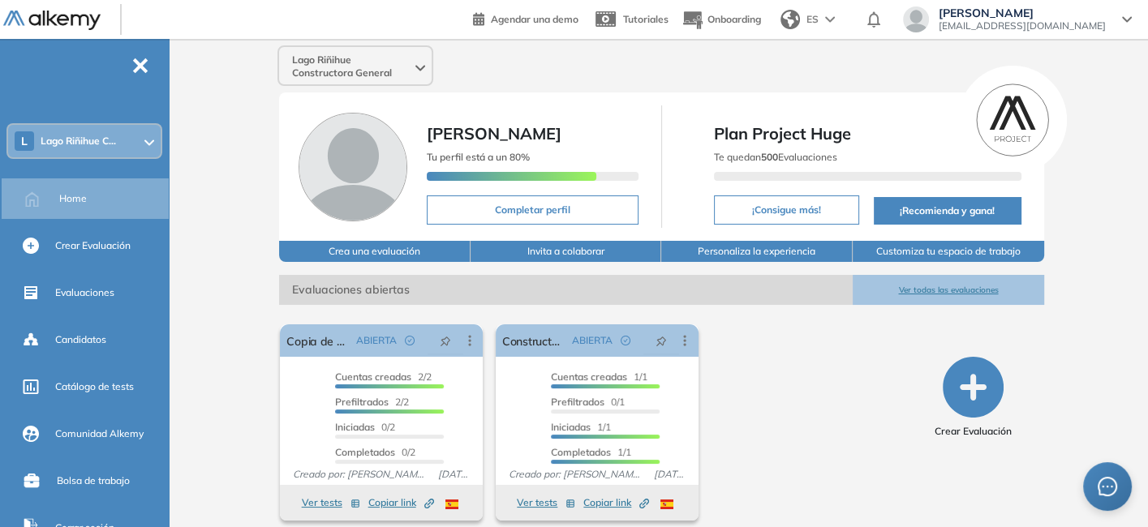
scroll to position [11, 0]
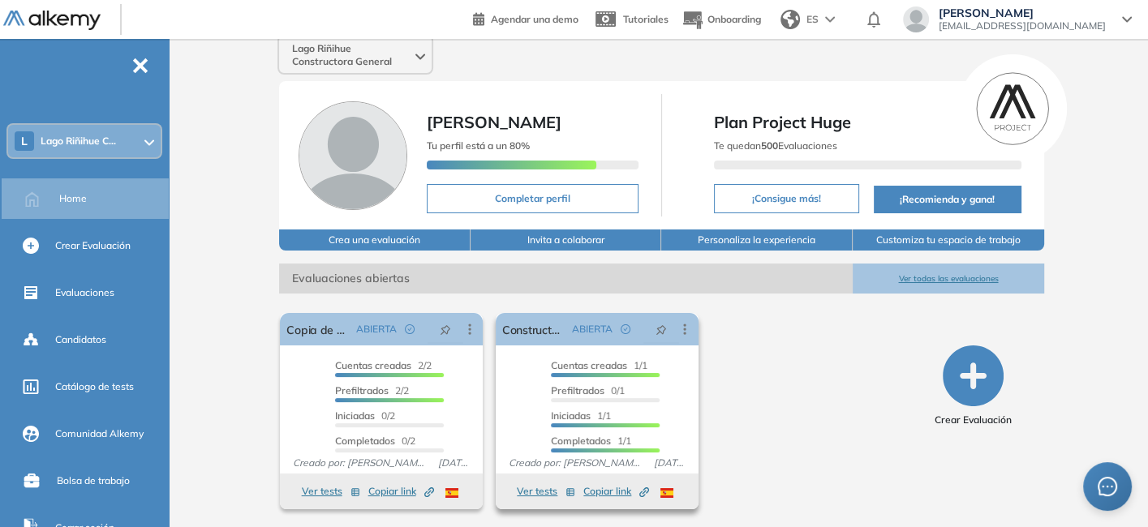
click at [530, 490] on button "Ver tests" at bounding box center [546, 491] width 58 height 19
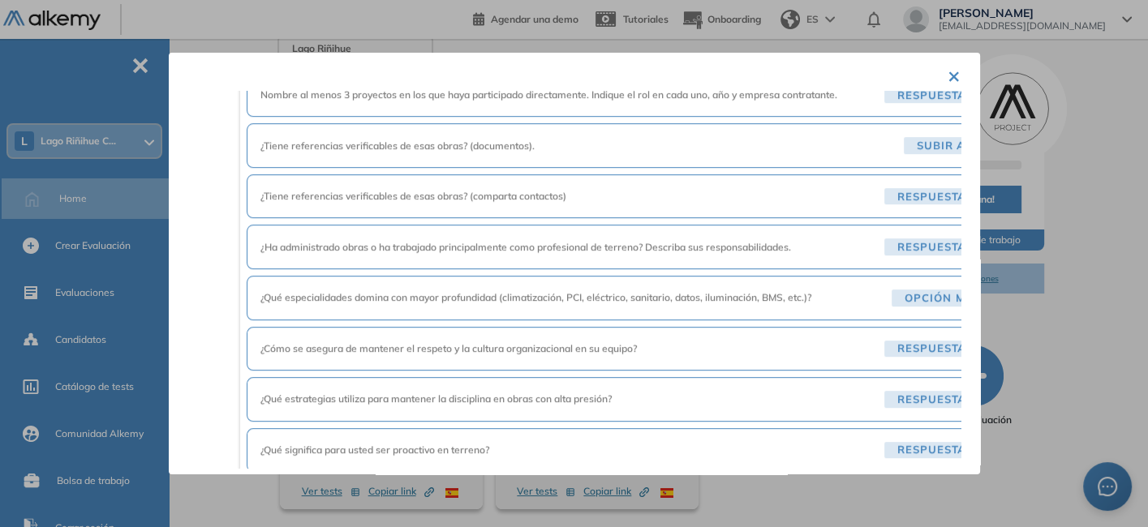
scroll to position [1076, 0]
click at [416, 297] on div "¿Qué especialidades domina con mayor profundidad (climatización, PCI, eléctrico…" at bounding box center [643, 296] width 792 height 45
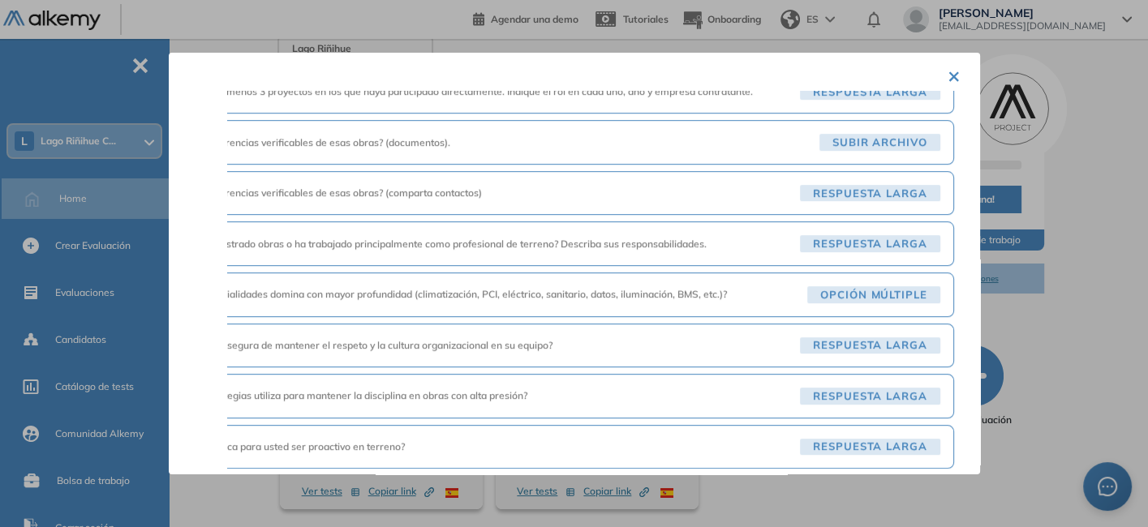
scroll to position [1077, 96]
click at [947, 68] on button "×" at bounding box center [953, 75] width 13 height 32
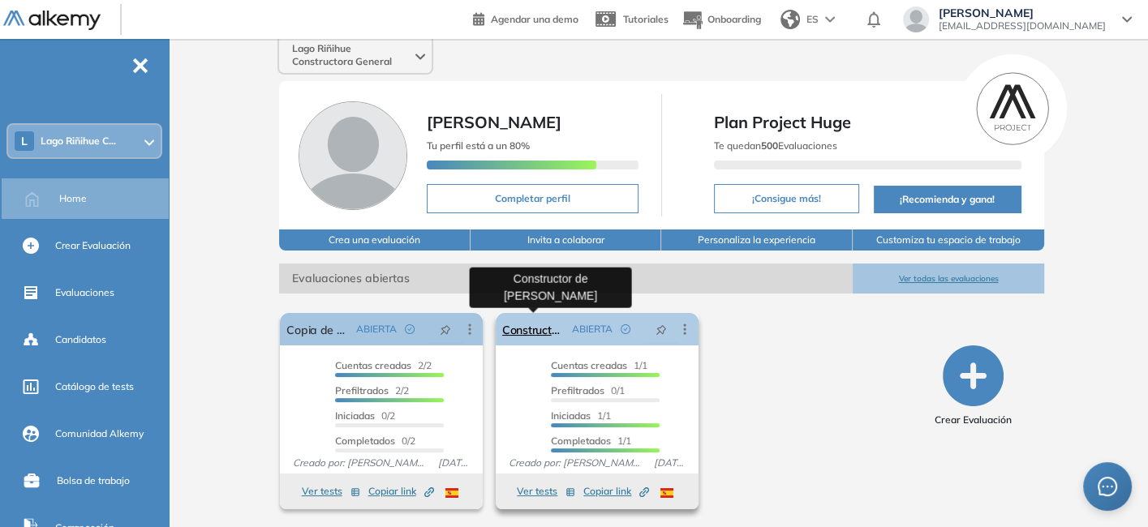
click at [519, 329] on link "Constructor de [PERSON_NAME]" at bounding box center [533, 329] width 63 height 32
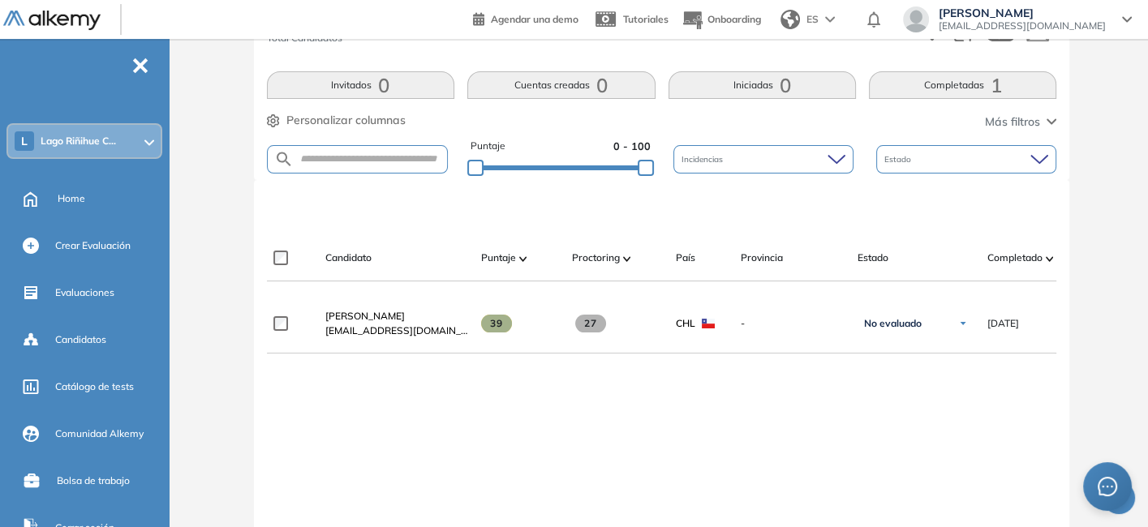
scroll to position [316, 0]
click at [938, 163] on div "Estado" at bounding box center [966, 158] width 180 height 28
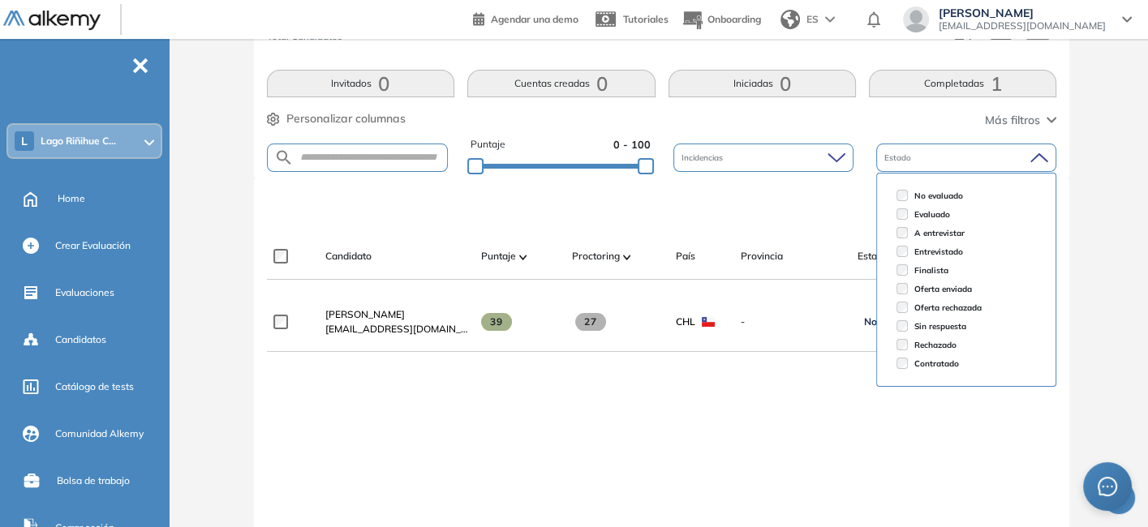
click at [938, 163] on div "Estado" at bounding box center [966, 158] width 180 height 28
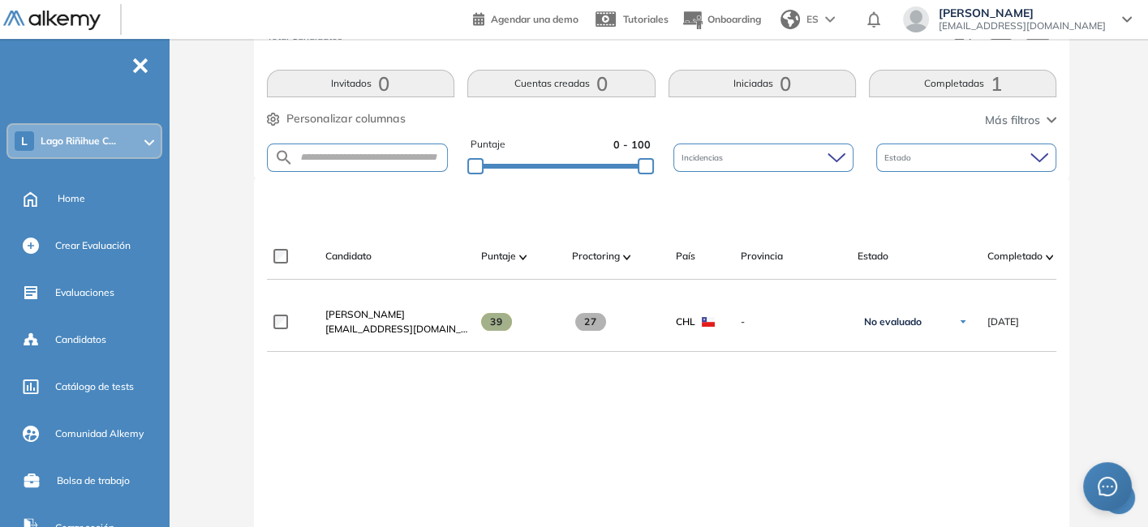
click at [827, 164] on div "Incidencias" at bounding box center [763, 158] width 180 height 28
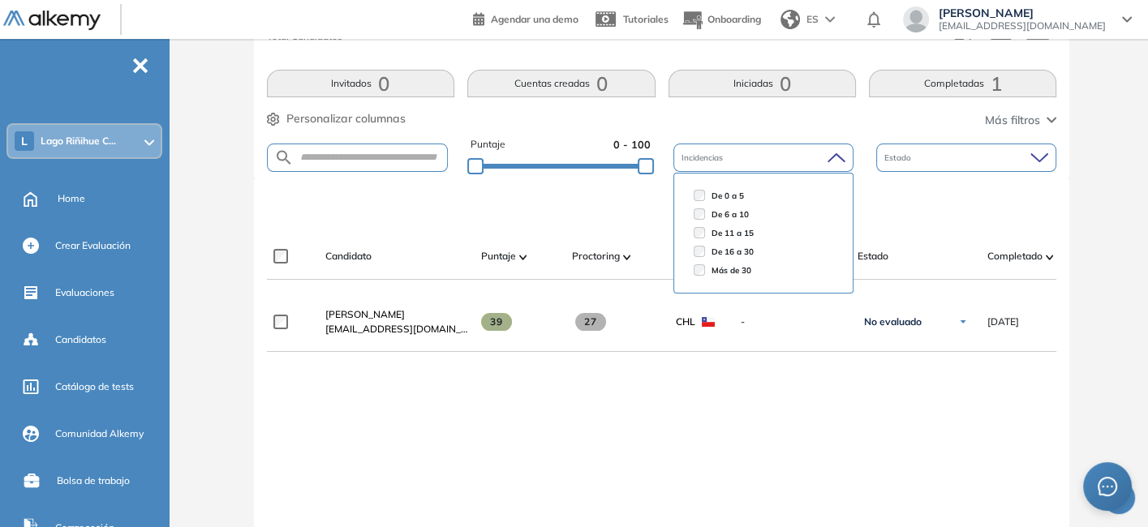
click at [827, 164] on div "Incidencias" at bounding box center [763, 158] width 180 height 28
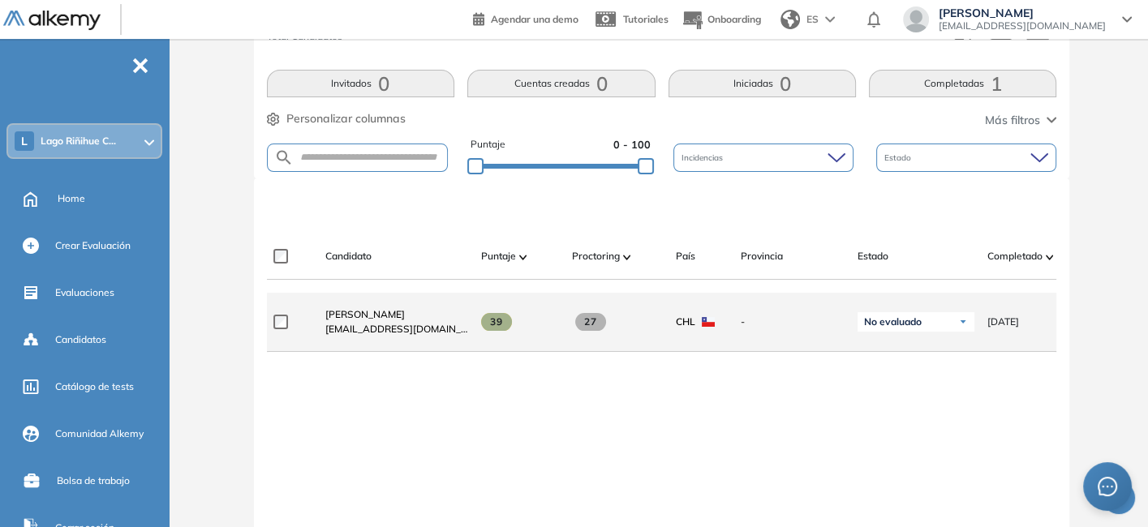
click at [961, 321] on img at bounding box center [963, 322] width 10 height 10
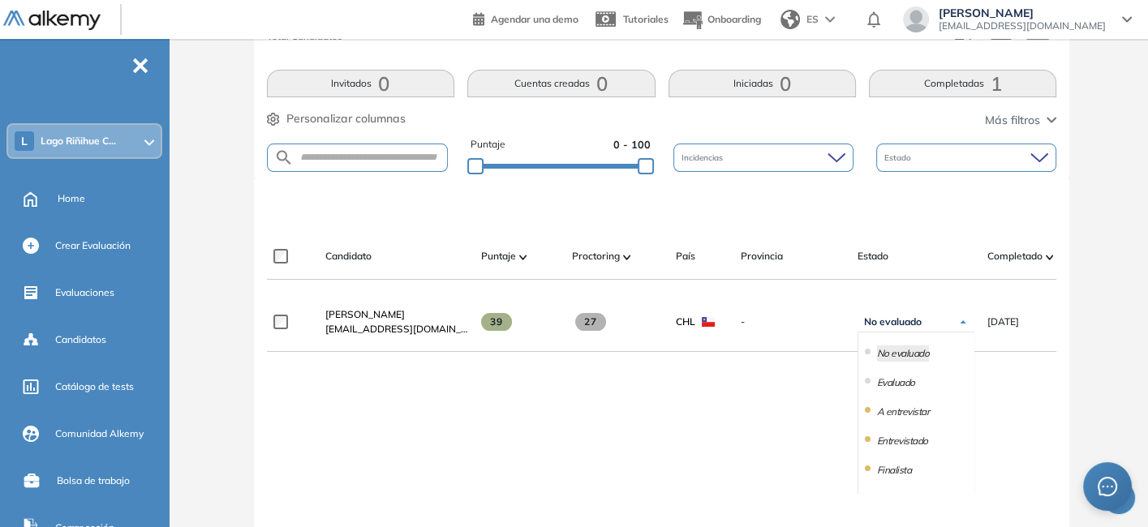
click at [1073, 364] on div "Evaluación : Constructor de [PERSON_NAME] Ver evaluación Cerrar evaluación Dash…" at bounding box center [662, 212] width 960 height 915
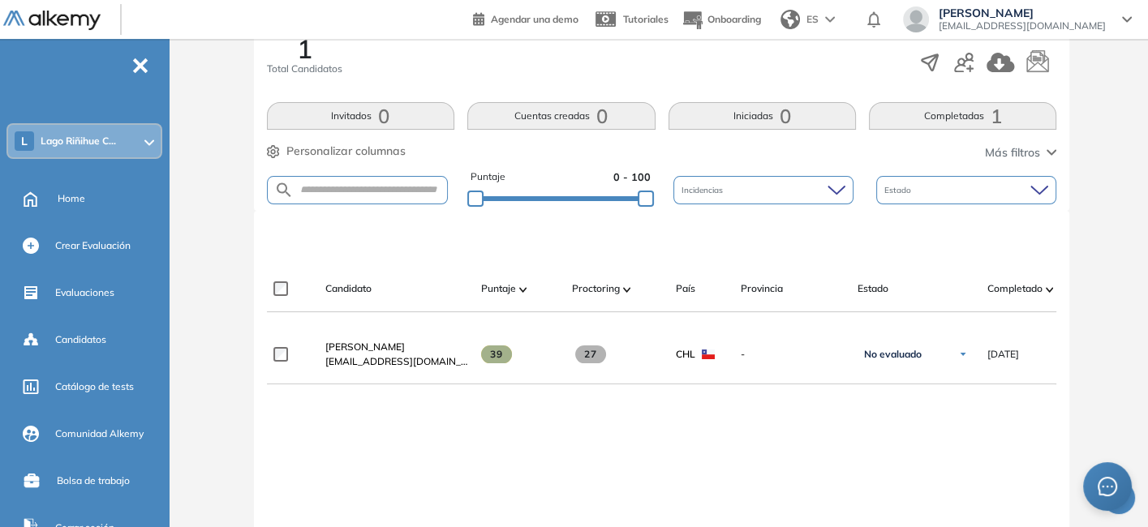
scroll to position [264, 0]
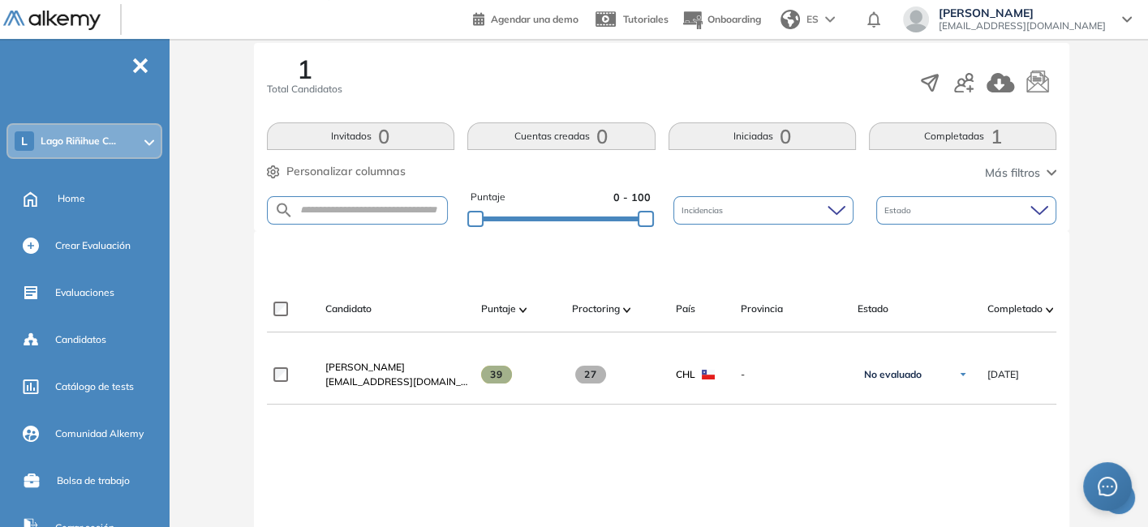
click at [373, 165] on span "Personalizar columnas" at bounding box center [345, 171] width 119 height 17
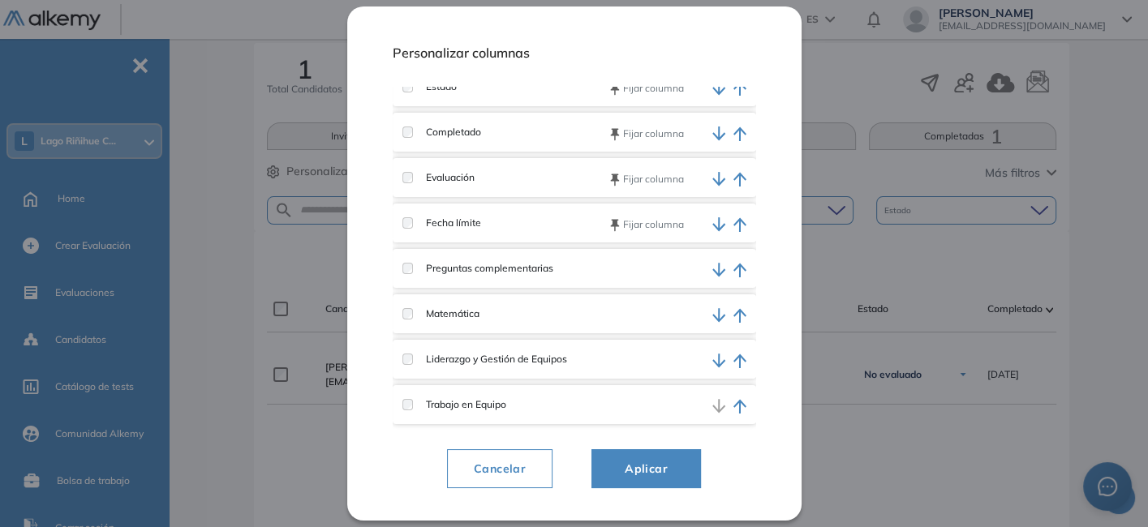
scroll to position [0, 0]
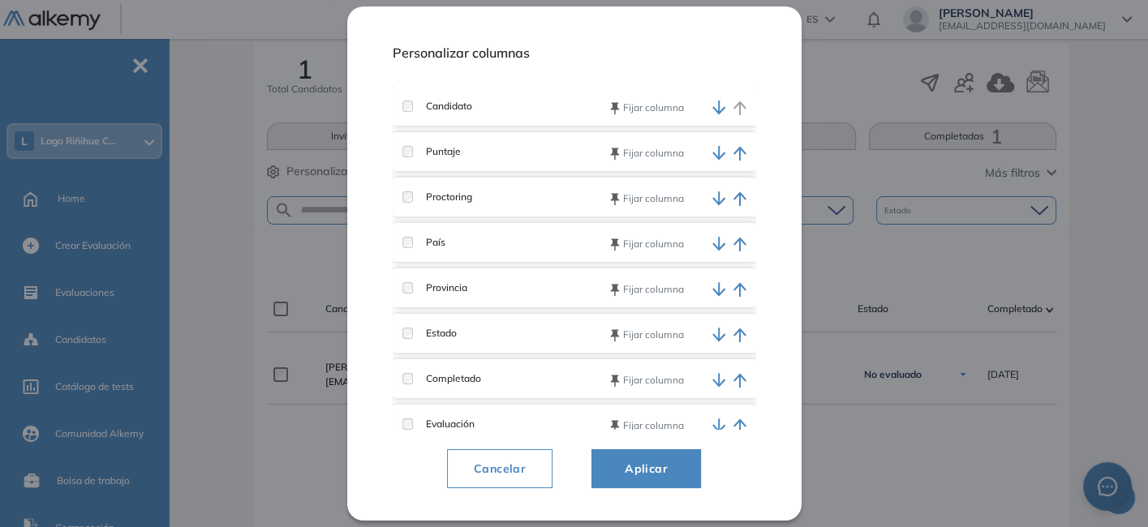
click at [649, 464] on span "Aplicar" at bounding box center [646, 468] width 69 height 19
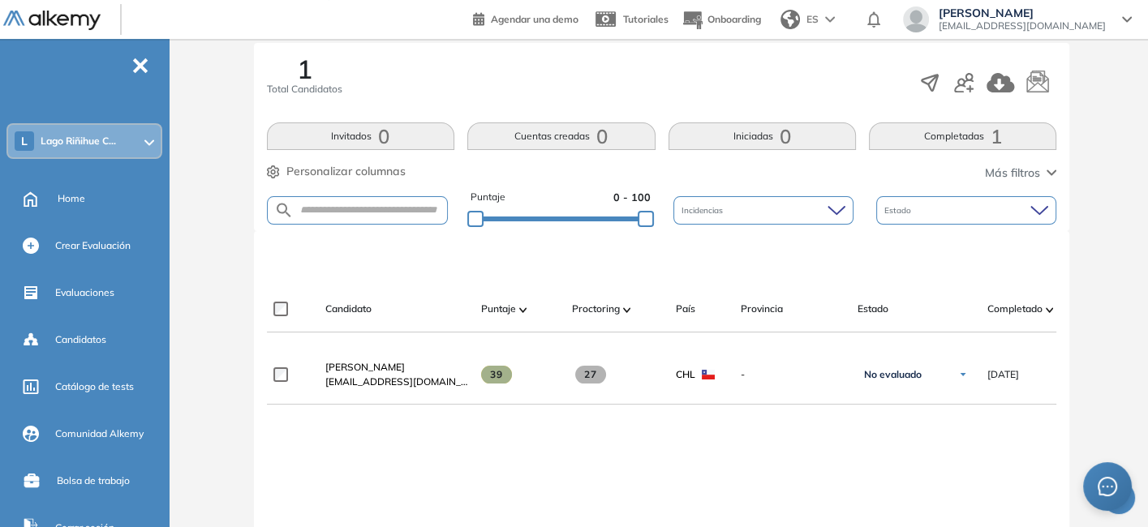
click at [1053, 300] on div "Completado" at bounding box center [1032, 308] width 91 height 19
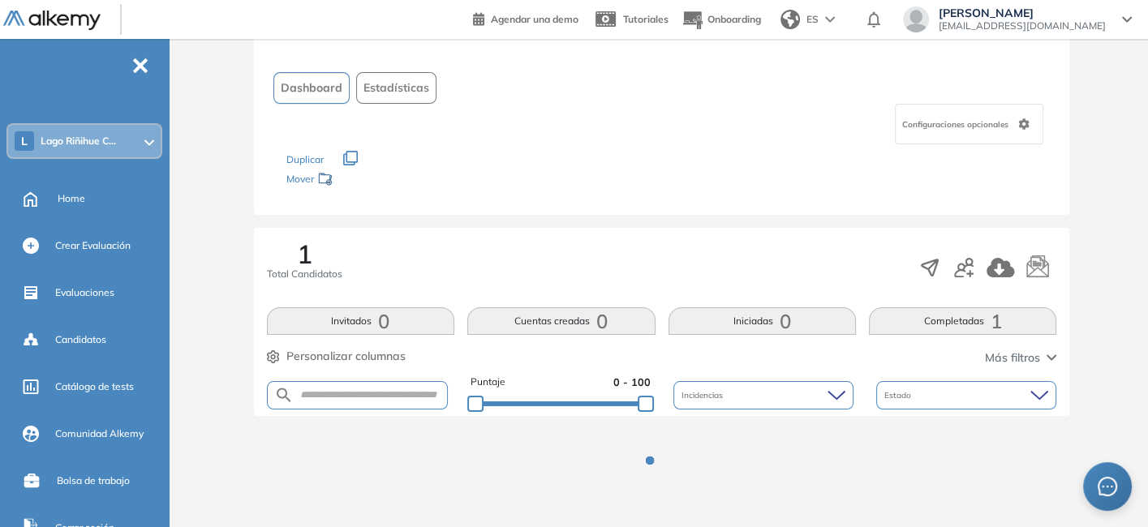
scroll to position [264, 0]
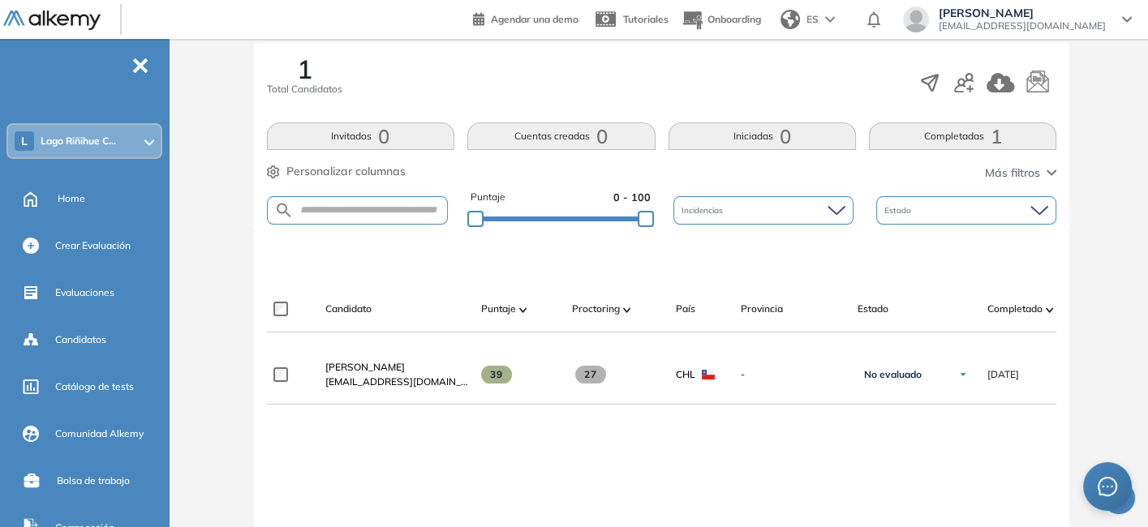
click at [345, 170] on span "Personalizar columnas" at bounding box center [345, 171] width 119 height 17
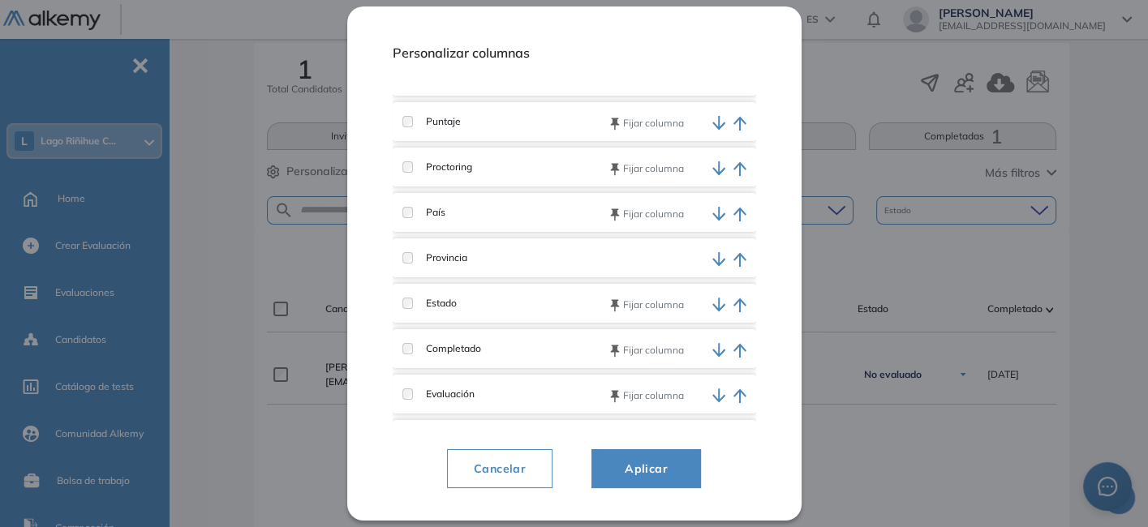
scroll to position [0, 0]
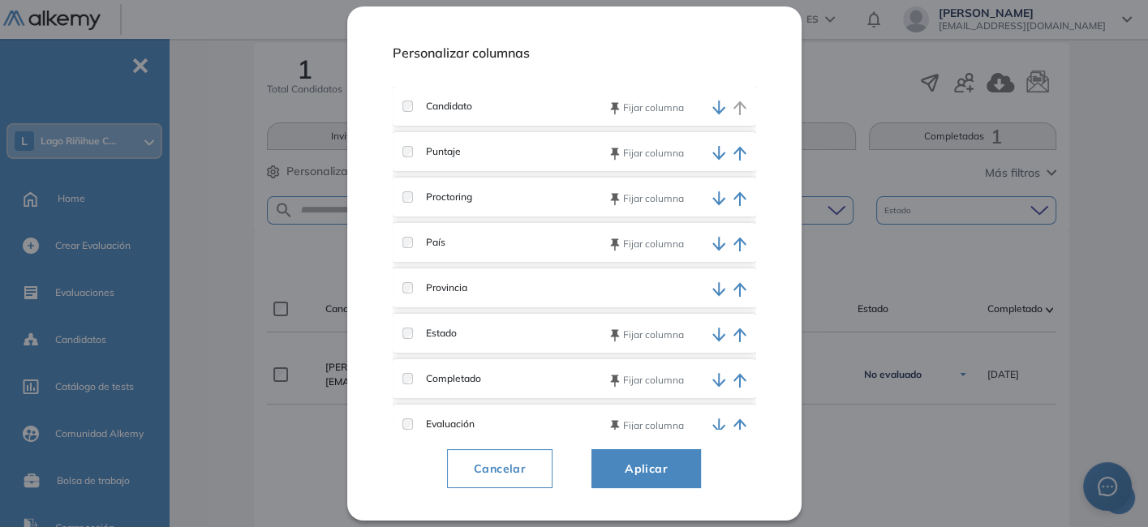
click at [629, 466] on span "Aplicar" at bounding box center [646, 468] width 69 height 19
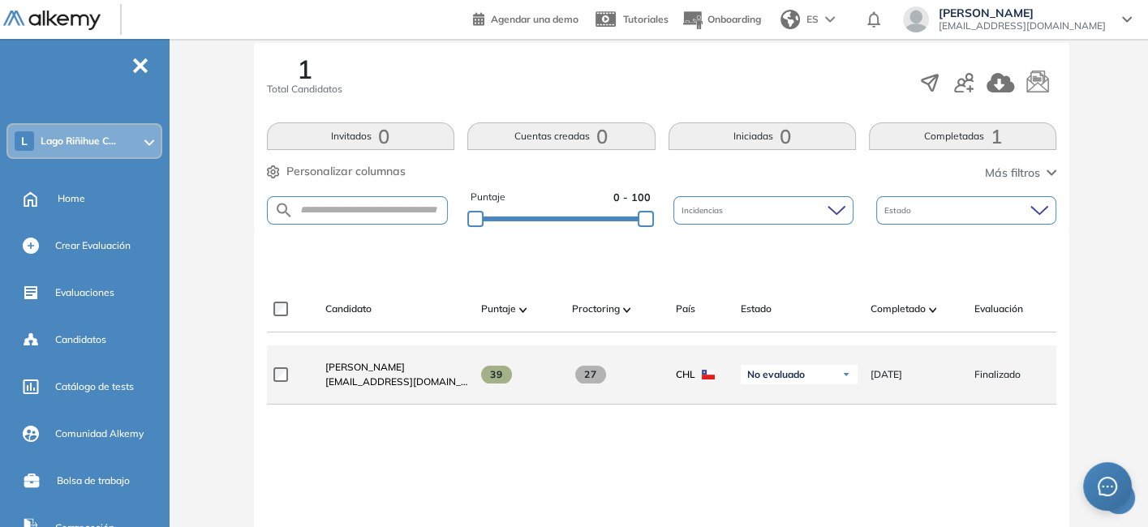
click at [591, 378] on span "27" at bounding box center [591, 375] width 32 height 18
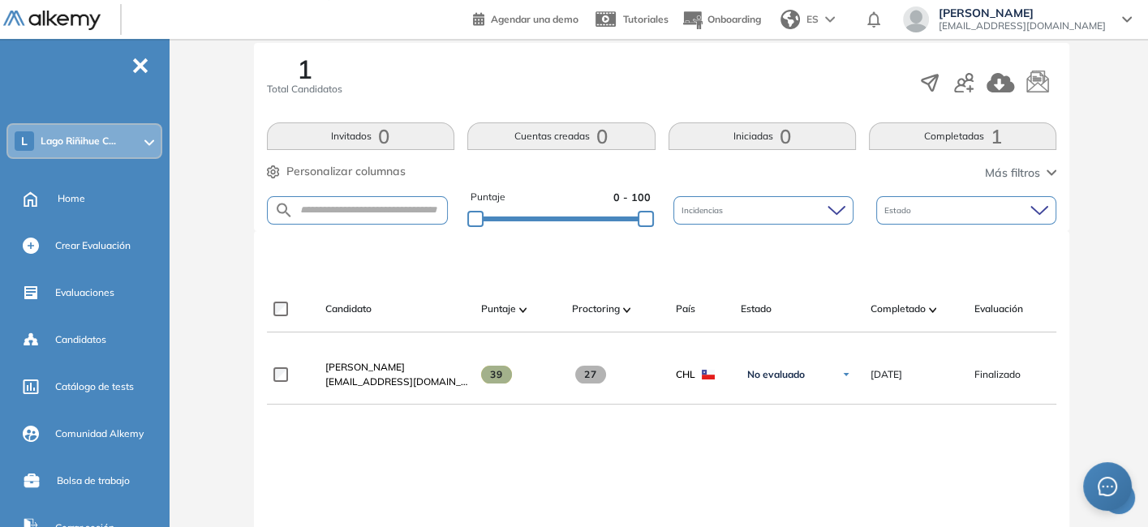
click at [623, 303] on div at bounding box center [627, 308] width 8 height 19
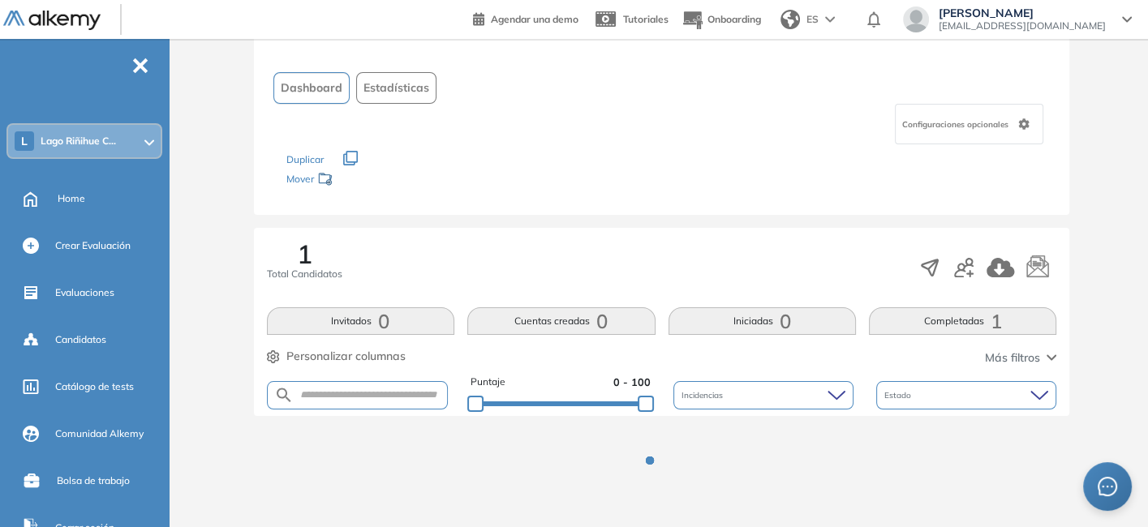
scroll to position [264, 0]
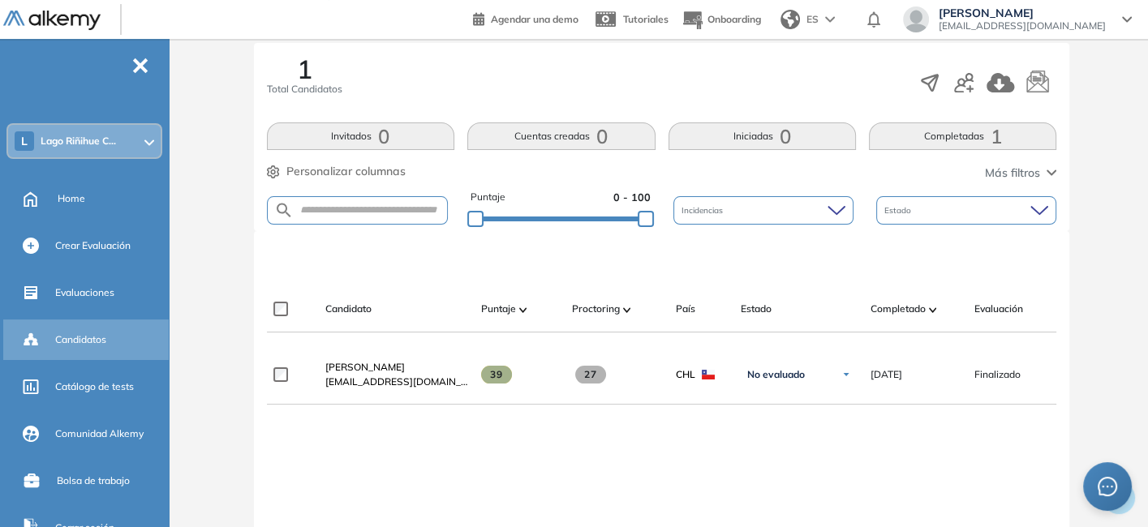
click at [92, 344] on span "Candidatos" at bounding box center [80, 340] width 51 height 15
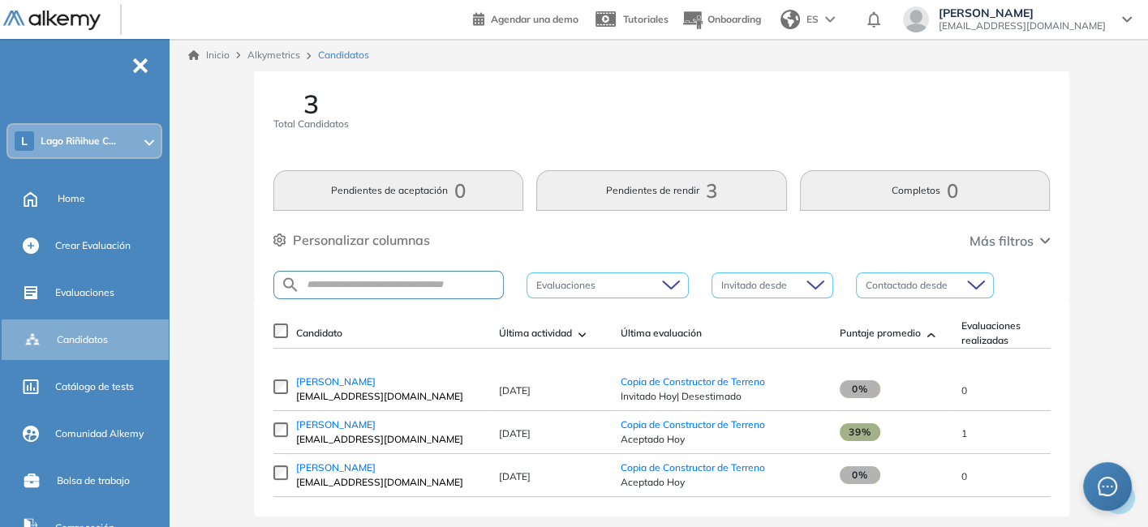
click at [720, 184] on button "Pendientes de rendir 3" at bounding box center [661, 190] width 251 height 41
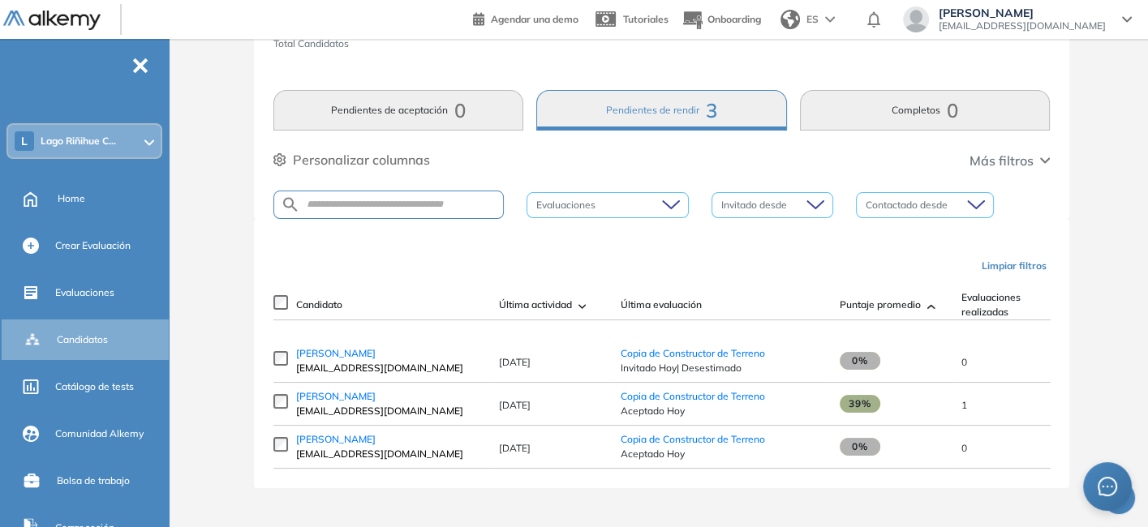
scroll to position [85, 0]
click at [655, 441] on span "Copia de Constructor de Terreno" at bounding box center [693, 439] width 144 height 12
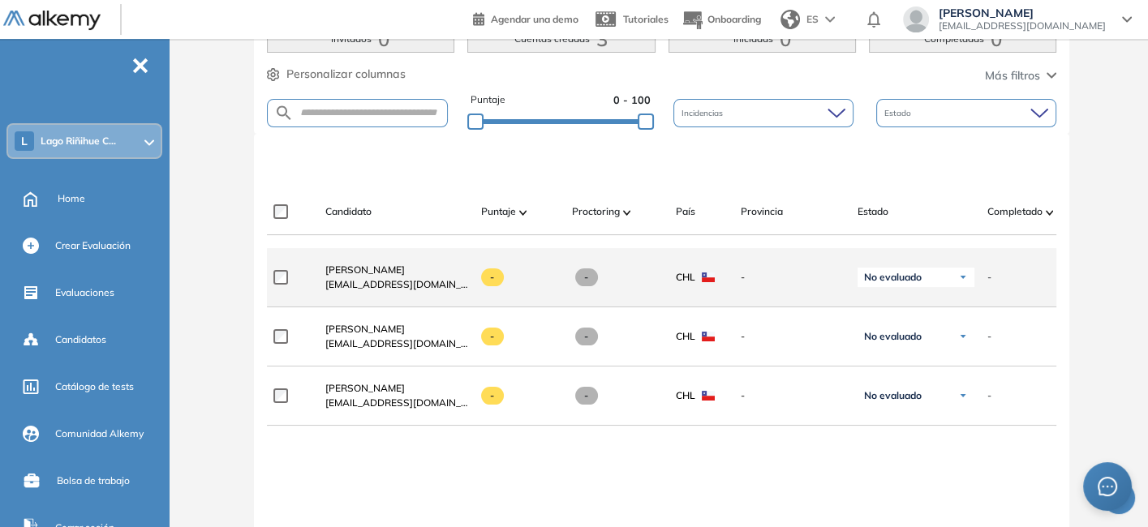
scroll to position [268, 0]
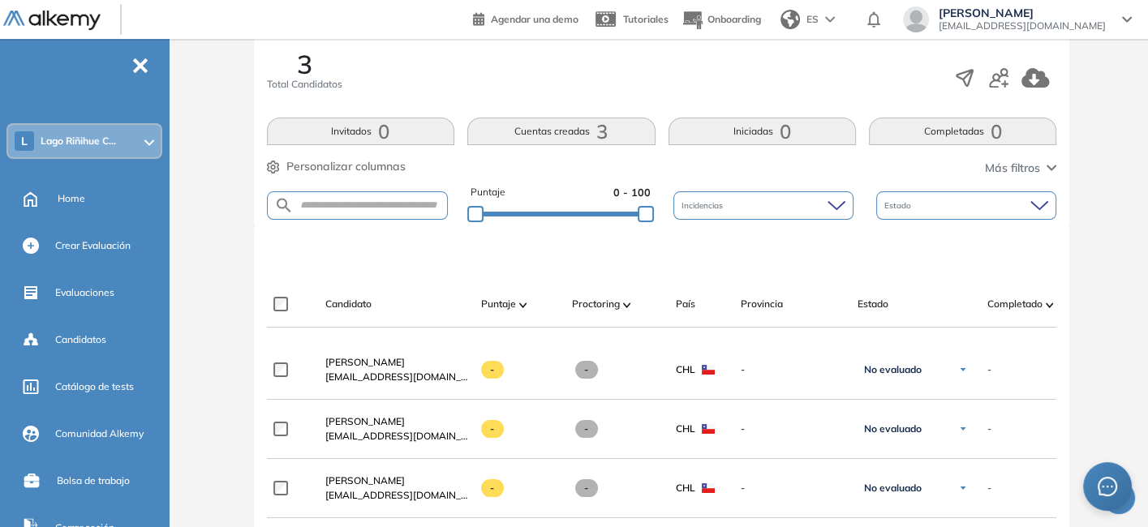
click at [521, 135] on button "Cuentas creadas 3" at bounding box center [560, 132] width 187 height 28
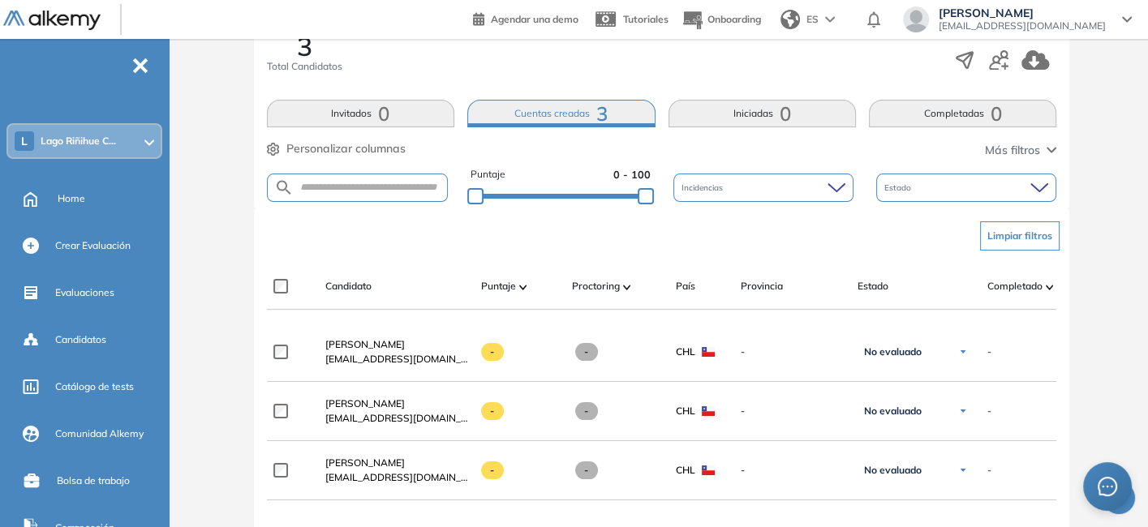
scroll to position [0, 0]
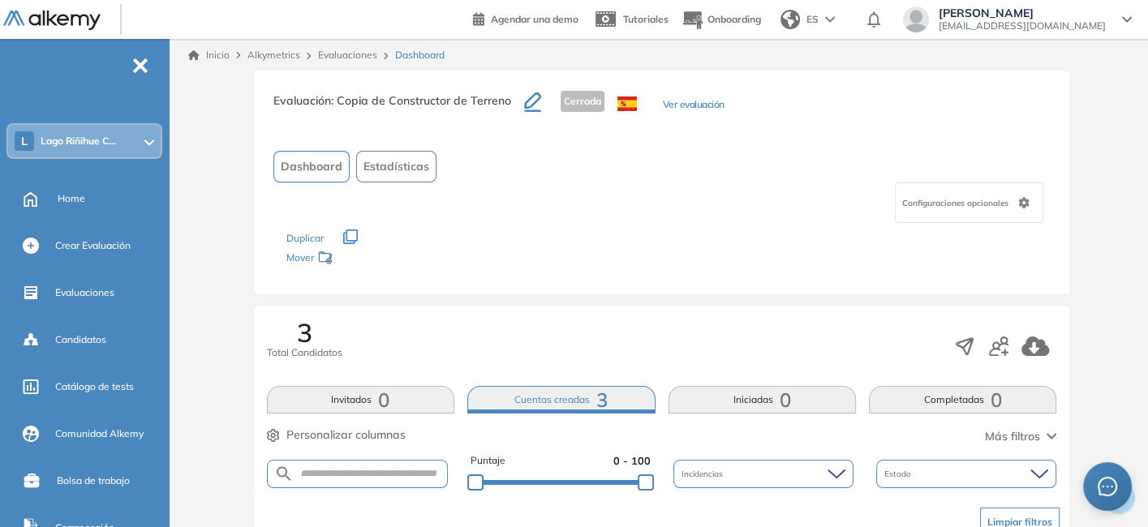
click at [350, 61] on link "Evaluaciones" at bounding box center [347, 55] width 59 height 12
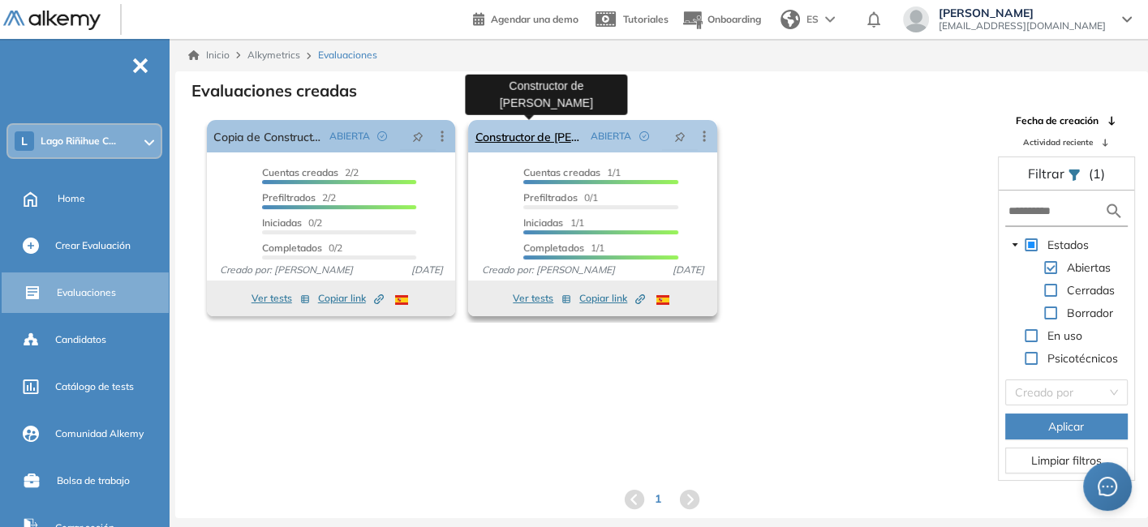
click at [545, 131] on link "Constructor de [PERSON_NAME]" at bounding box center [529, 136] width 109 height 32
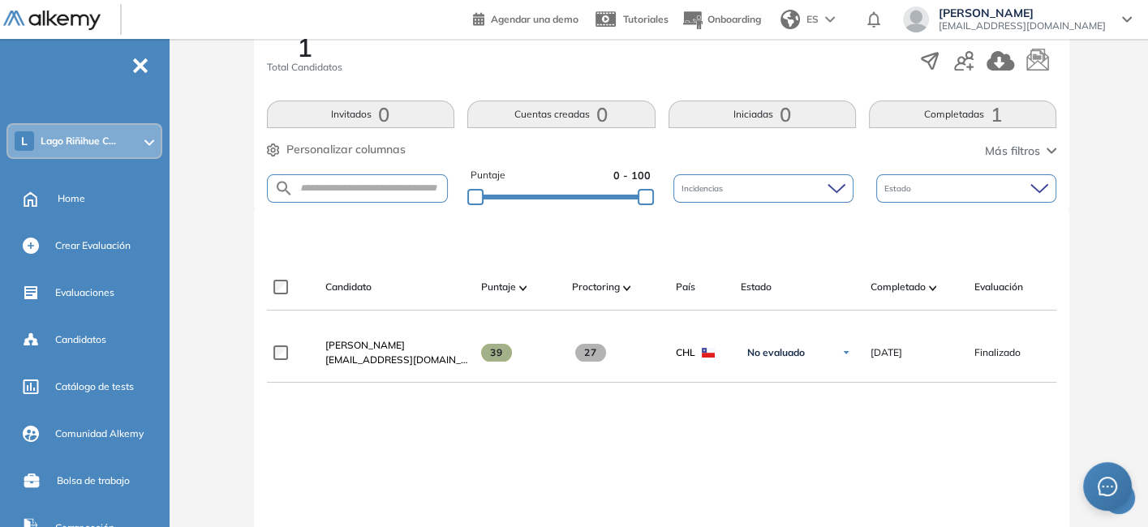
scroll to position [288, 0]
click at [390, 114] on button "Invitados 0" at bounding box center [360, 112] width 187 height 28
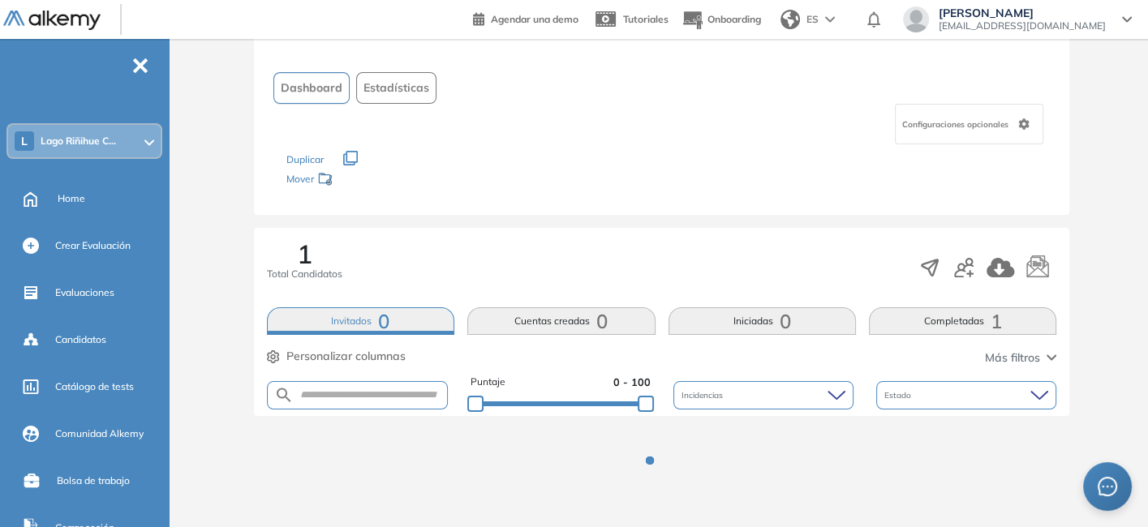
scroll to position [144, 0]
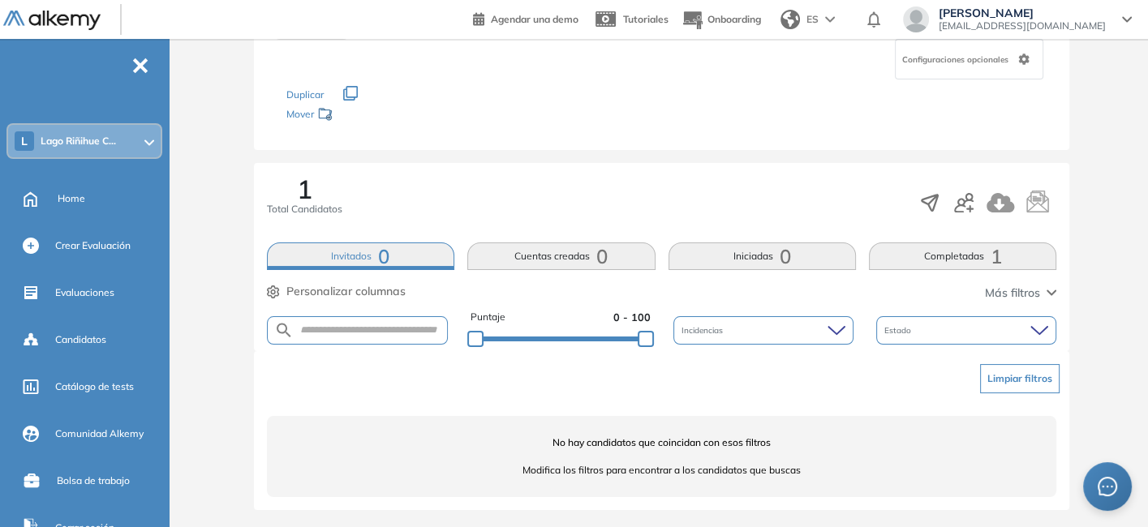
click at [543, 266] on button "Cuentas creadas 0" at bounding box center [560, 257] width 187 height 28
click at [753, 252] on button "Iniciadas 0" at bounding box center [761, 257] width 187 height 28
click at [337, 243] on button "Invitados 0" at bounding box center [360, 257] width 187 height 28
click at [71, 341] on span "Candidatos" at bounding box center [80, 340] width 51 height 15
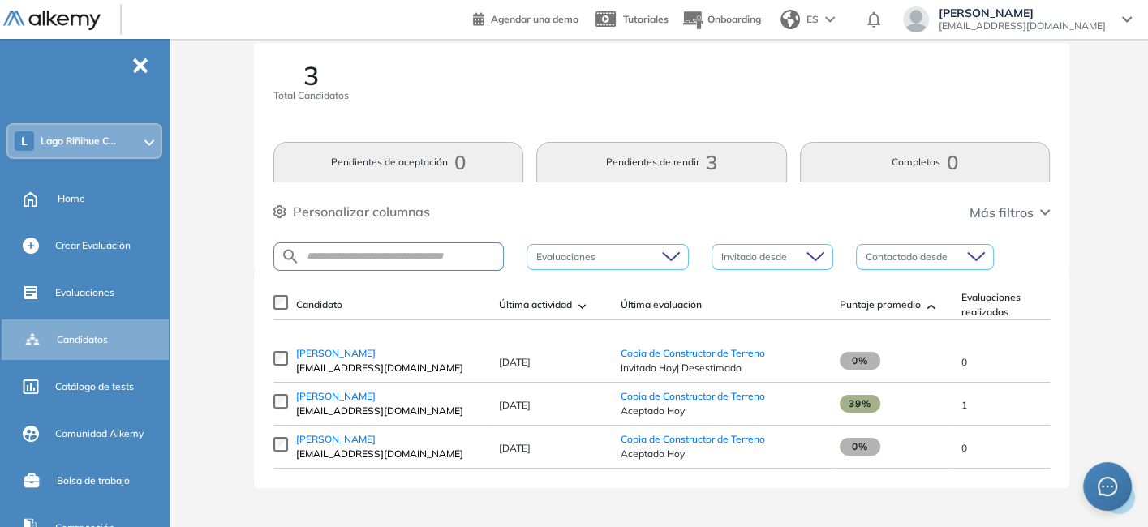
scroll to position [32, 0]
click at [328, 346] on link "[PERSON_NAME]" at bounding box center [389, 353] width 187 height 15
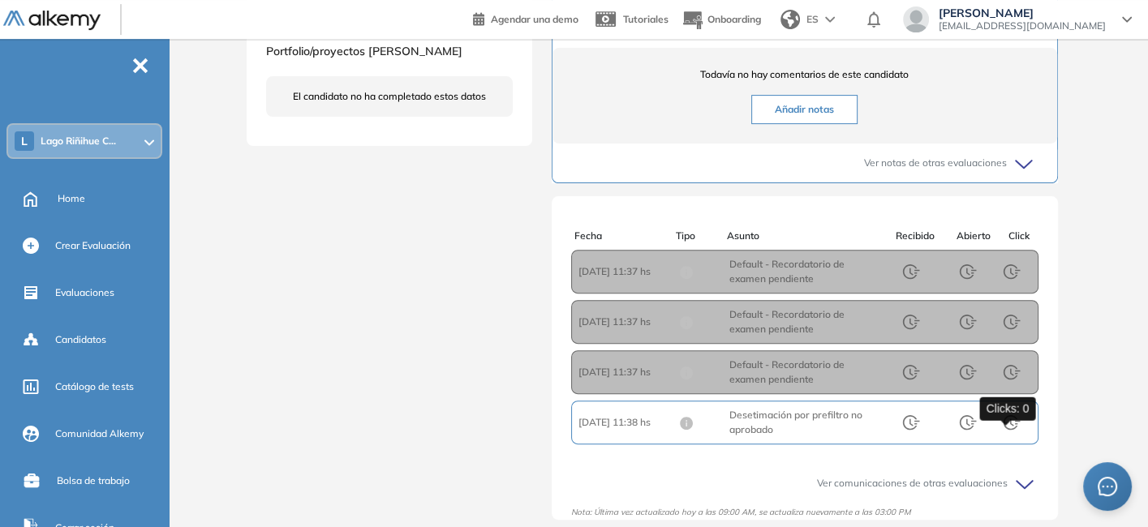
scroll to position [3, 0]
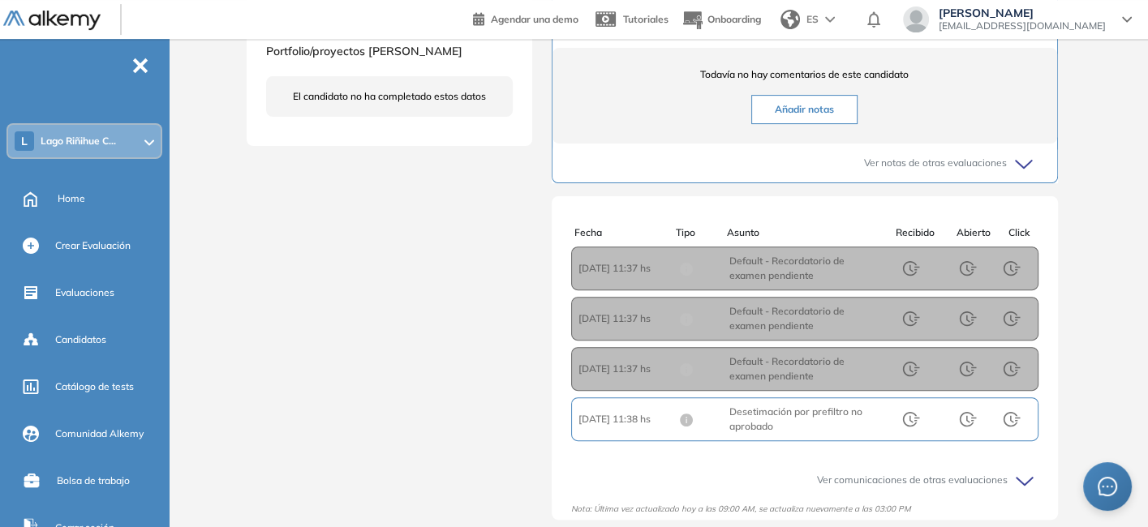
click at [1017, 487] on icon at bounding box center [1027, 481] width 23 height 23
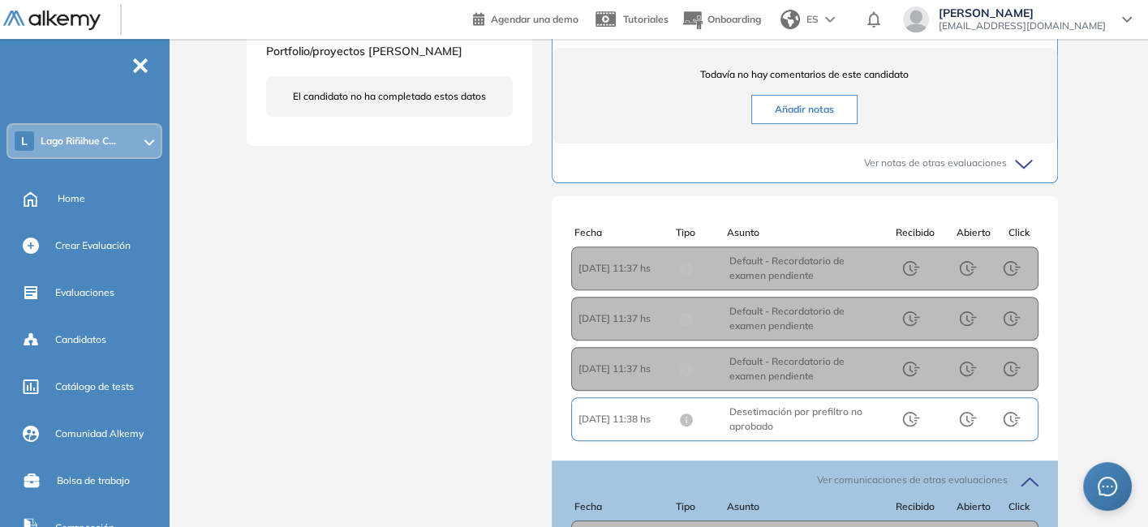
scroll to position [157, 0]
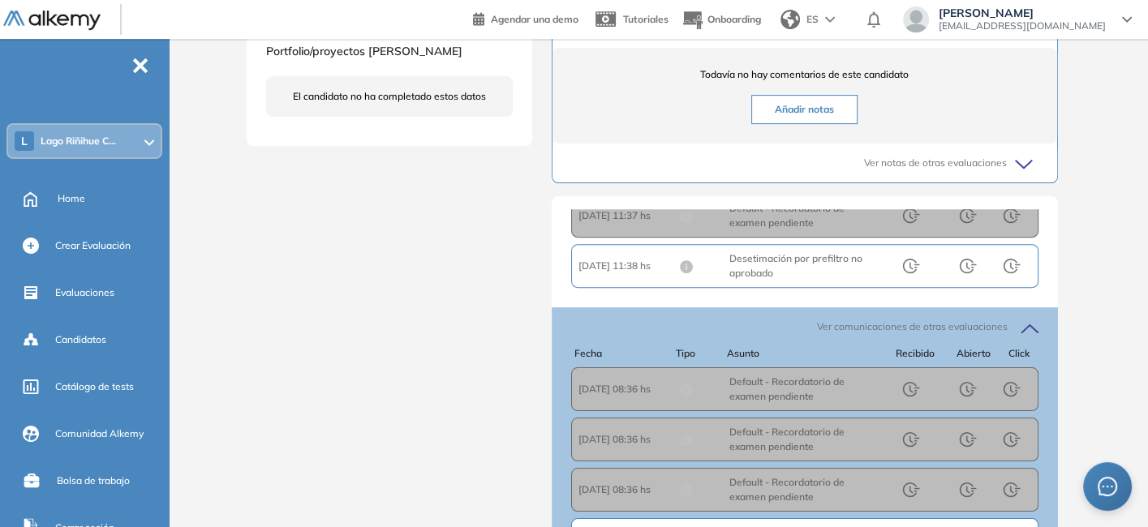
click at [1028, 336] on icon at bounding box center [1027, 328] width 23 height 23
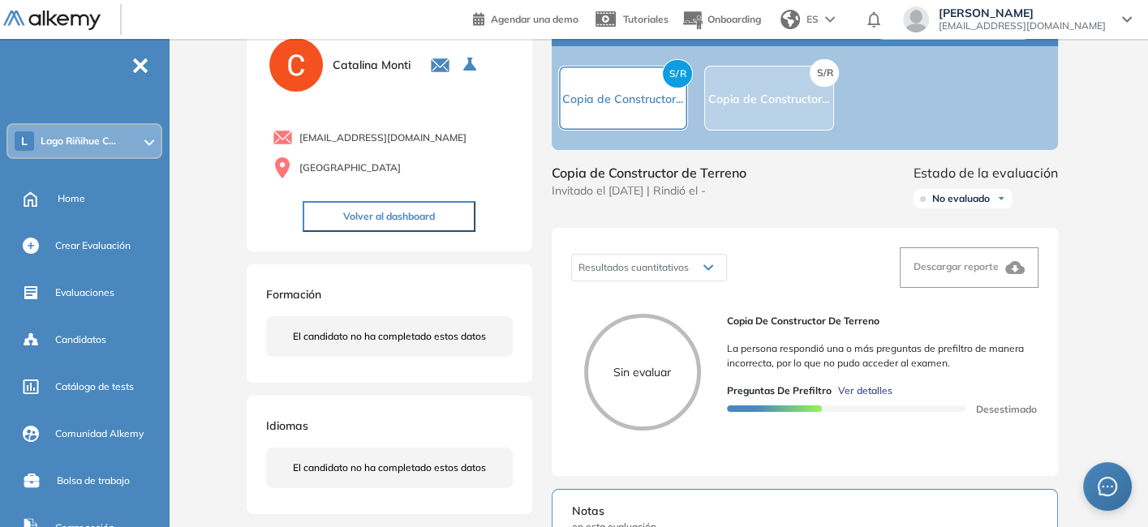
scroll to position [0, 0]
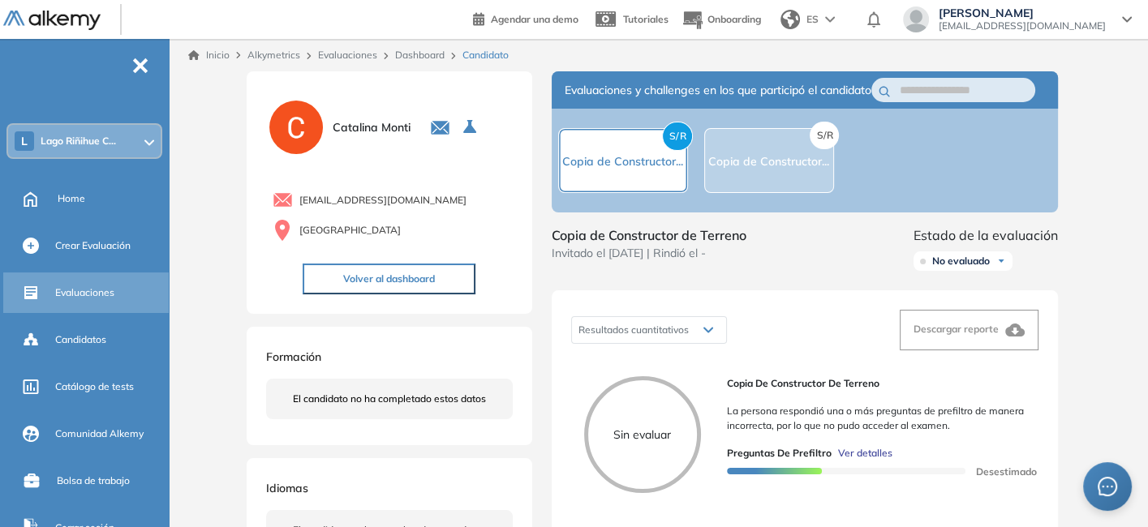
click at [101, 273] on div "Evaluaciones" at bounding box center [87, 293] width 169 height 41
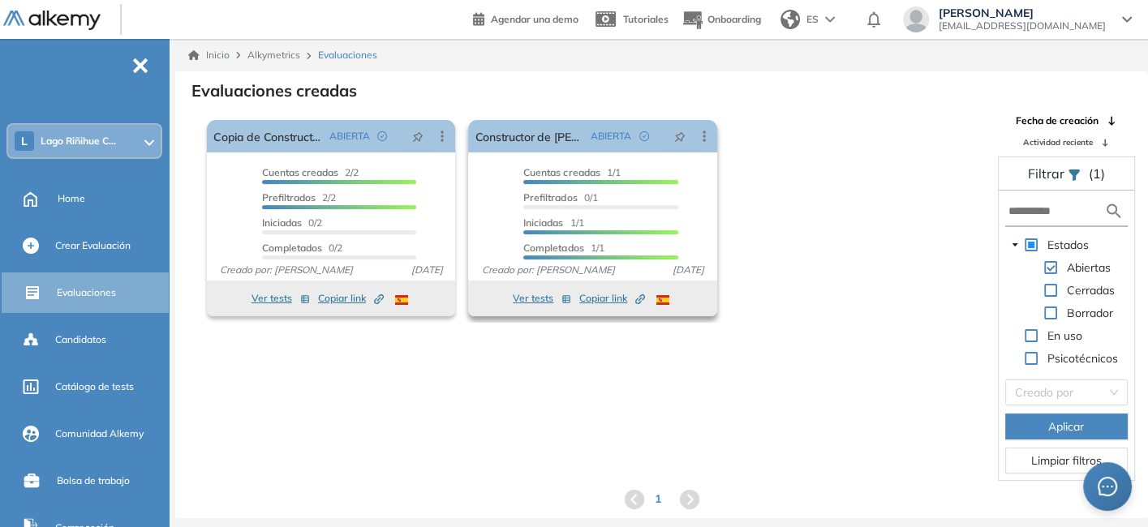
click at [598, 300] on span "Copiar link Created by potrace 1.16, written by [PERSON_NAME] [DATE]-[DATE]" at bounding box center [612, 298] width 66 height 15
click at [529, 298] on button "Ver tests" at bounding box center [542, 298] width 58 height 19
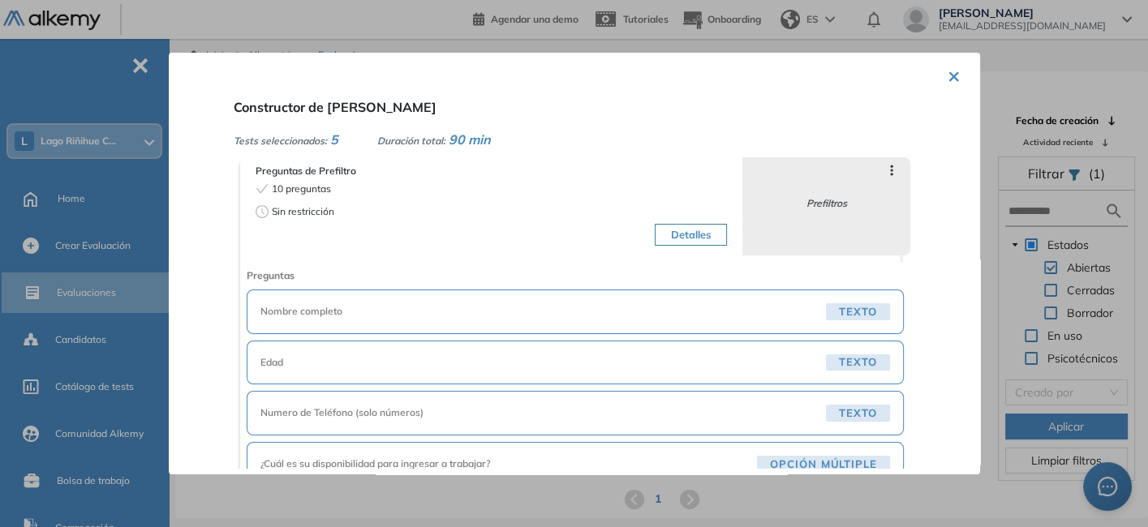
click at [948, 72] on button "×" at bounding box center [953, 75] width 13 height 32
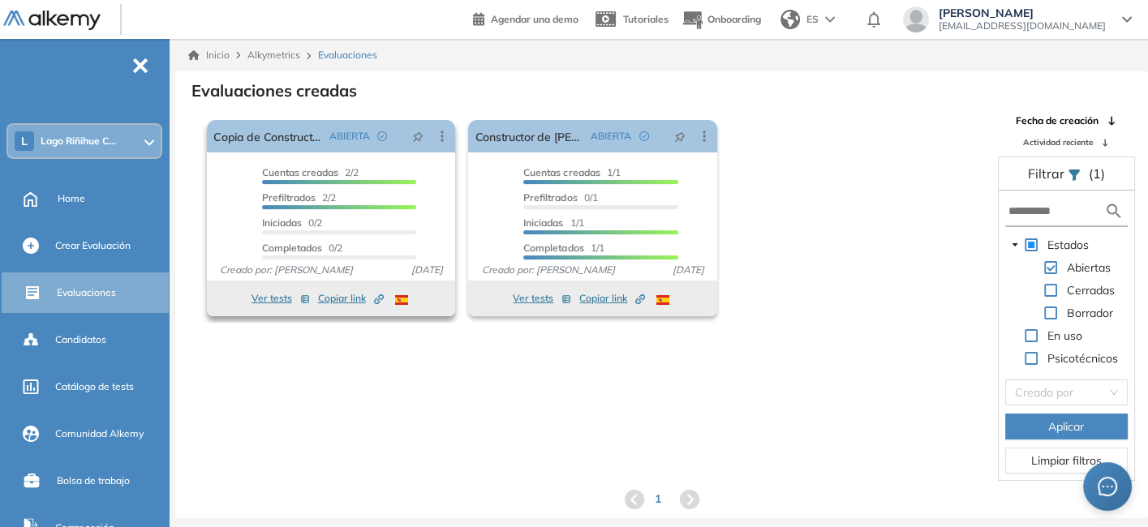
click at [261, 298] on button "Ver tests" at bounding box center [280, 298] width 58 height 19
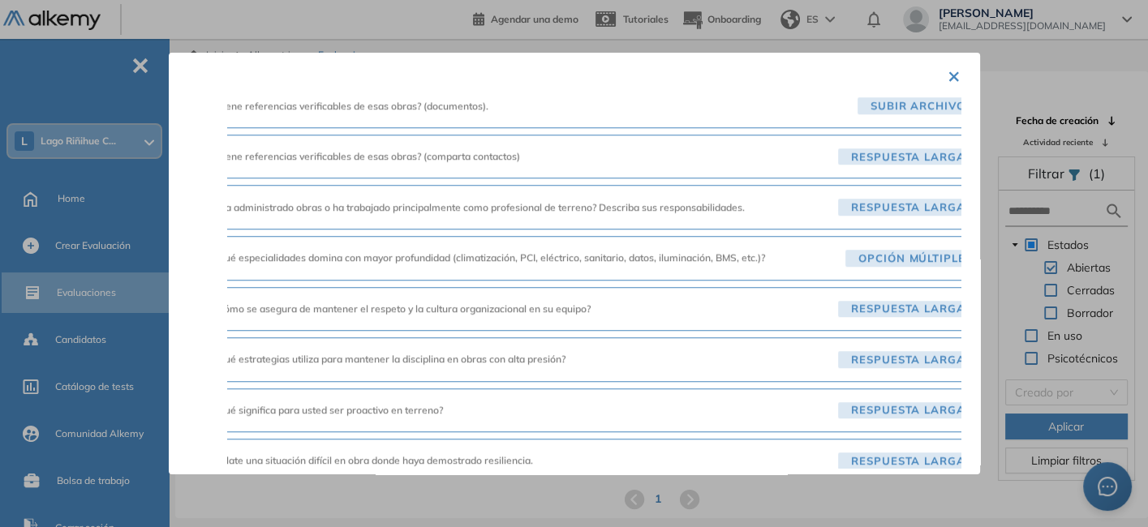
scroll to position [1527, 86]
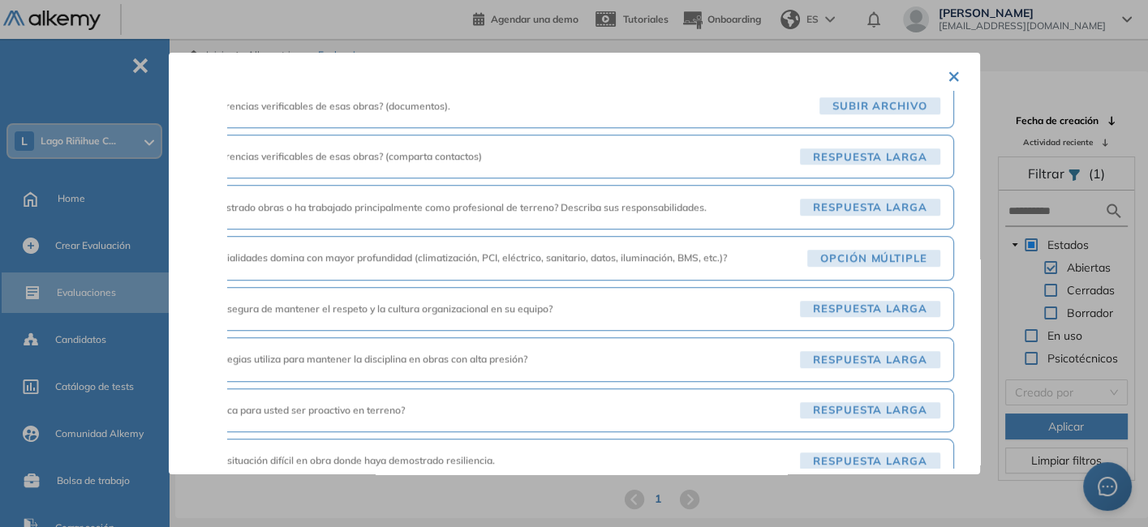
click at [951, 72] on button "×" at bounding box center [953, 75] width 13 height 32
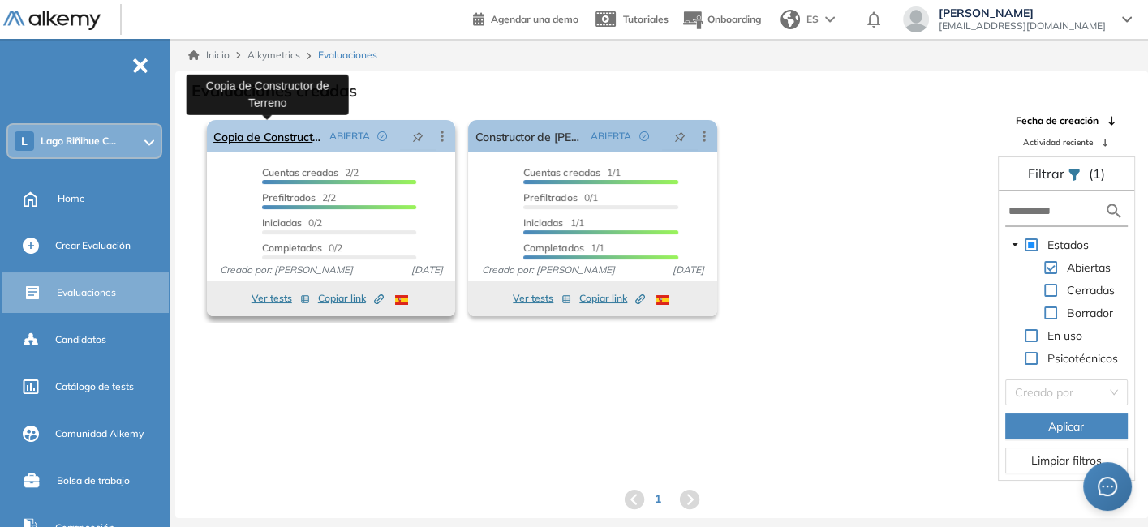
click at [261, 141] on link "Copia de Constructor de Terreno" at bounding box center [267, 136] width 109 height 32
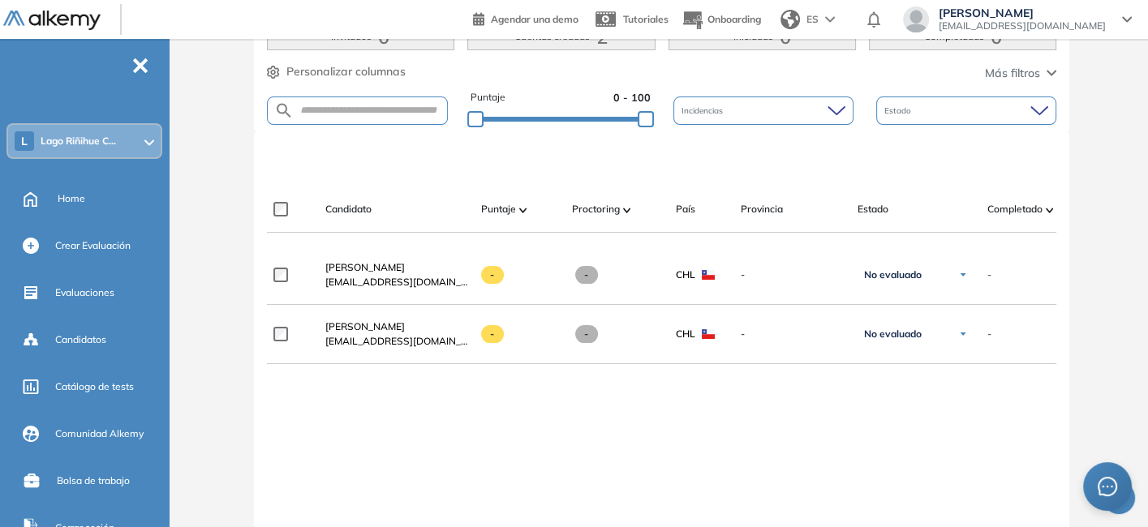
scroll to position [366, 0]
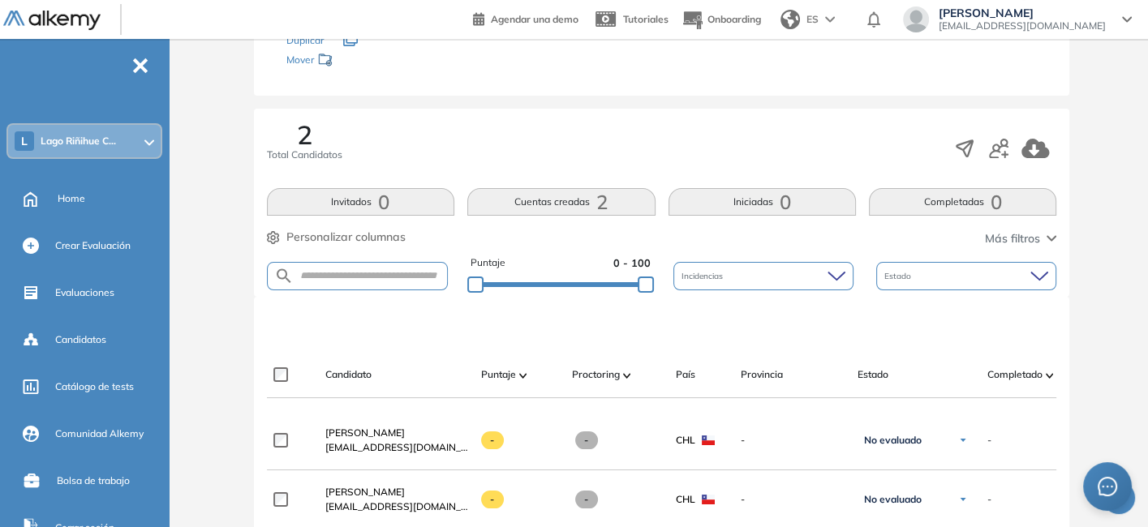
click at [568, 199] on button "Cuentas creadas 2" at bounding box center [560, 202] width 187 height 28
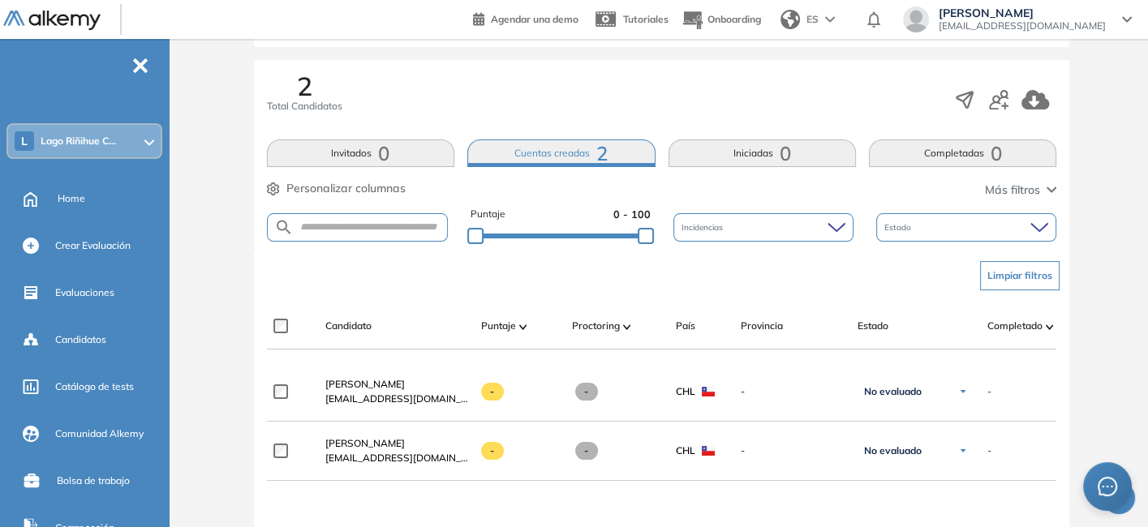
scroll to position [248, 0]
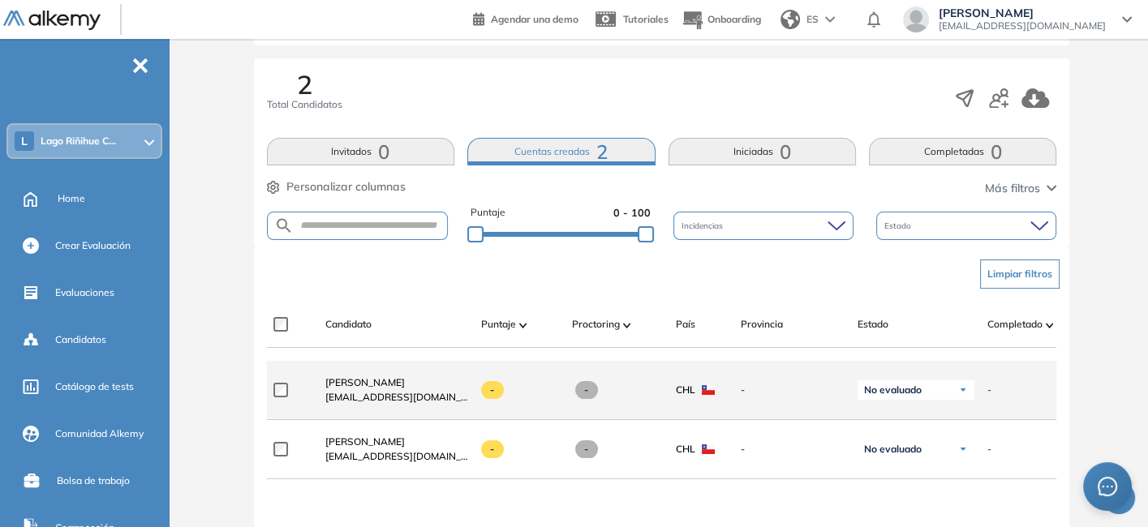
click at [951, 390] on div "No evaluado" at bounding box center [915, 389] width 117 height 19
click at [369, 389] on span "[PERSON_NAME]" at bounding box center [364, 382] width 79 height 12
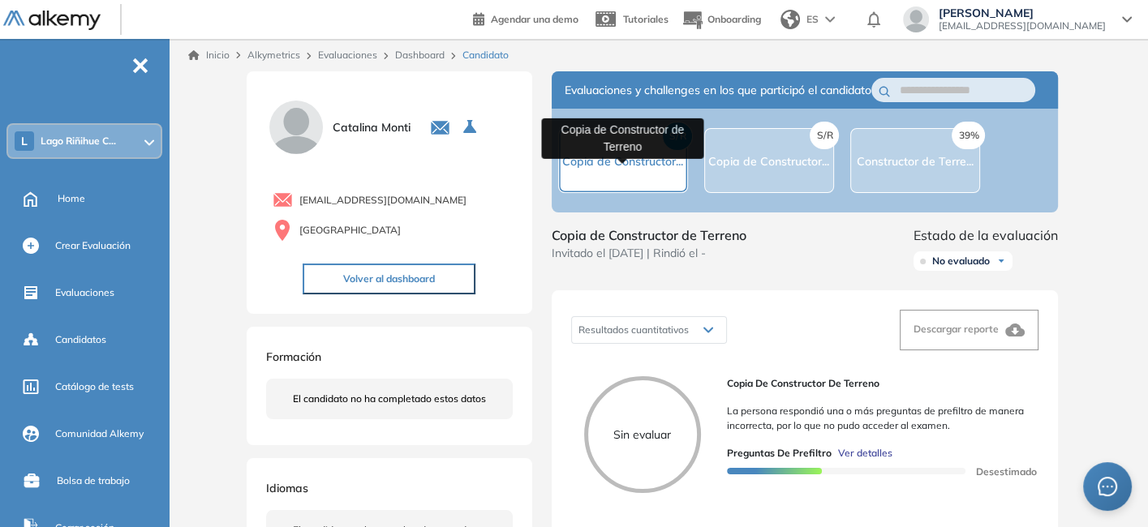
click at [634, 164] on span "Copia de Constructor..." at bounding box center [622, 161] width 121 height 15
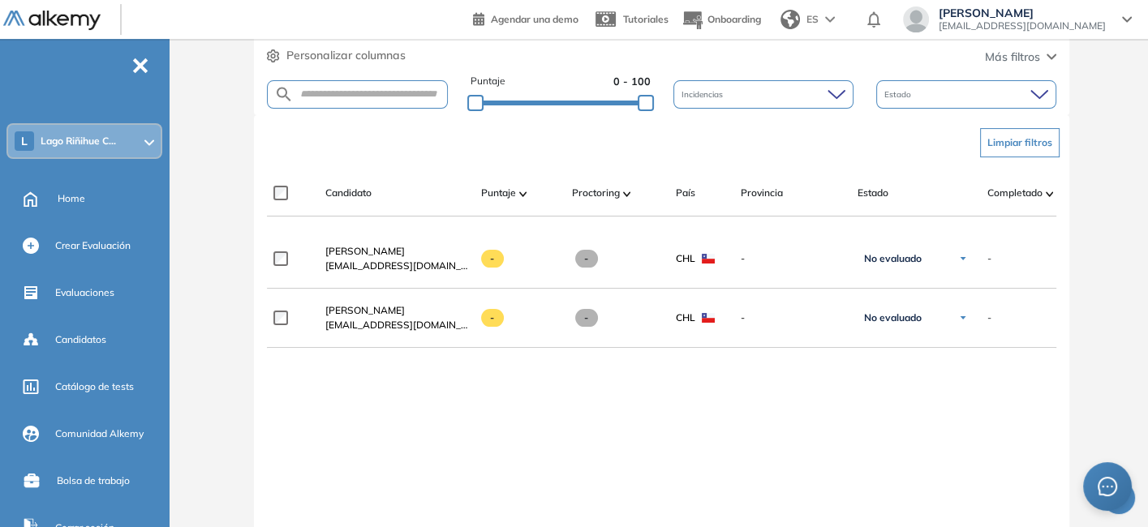
scroll to position [380, 0]
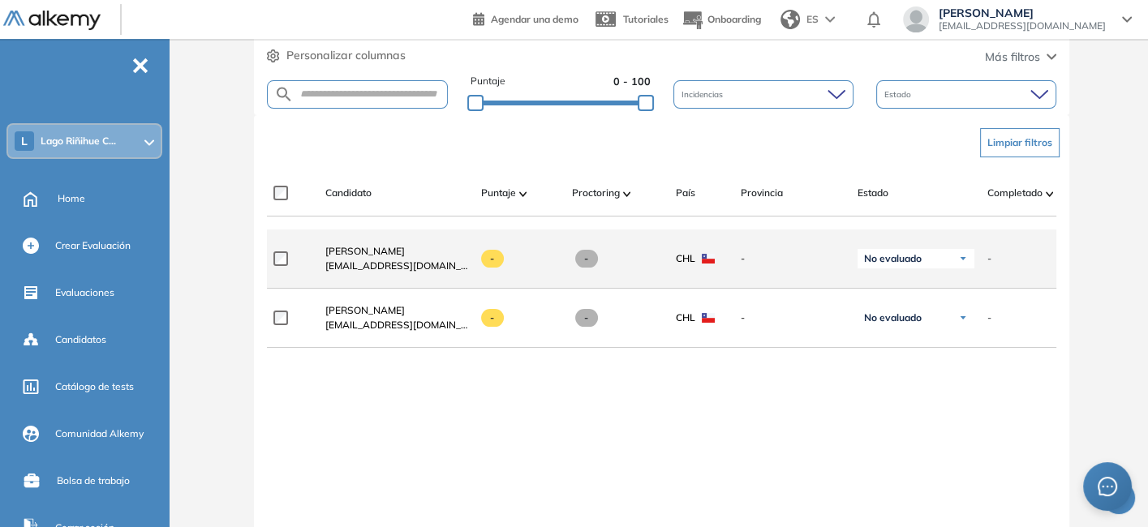
click at [368, 263] on span "[EMAIL_ADDRESS][DOMAIN_NAME]" at bounding box center [396, 266] width 143 height 15
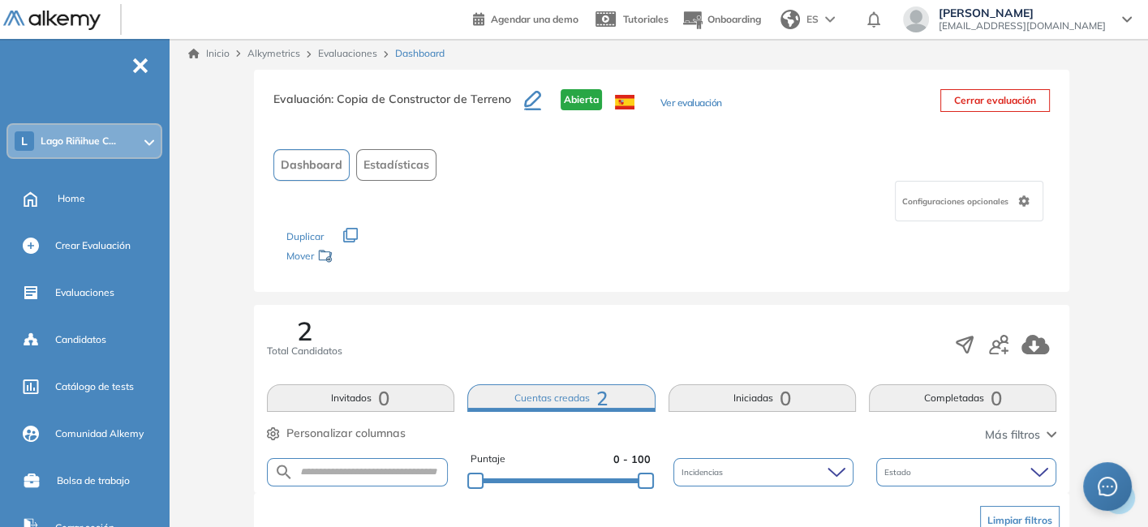
scroll to position [0, 0]
click at [938, 194] on div "Configuraciones opcionales" at bounding box center [969, 203] width 148 height 41
click at [762, 213] on div "Configuraciones opcionales" at bounding box center [661, 203] width 777 height 41
click at [414, 172] on span "Estadísticas" at bounding box center [396, 166] width 66 height 17
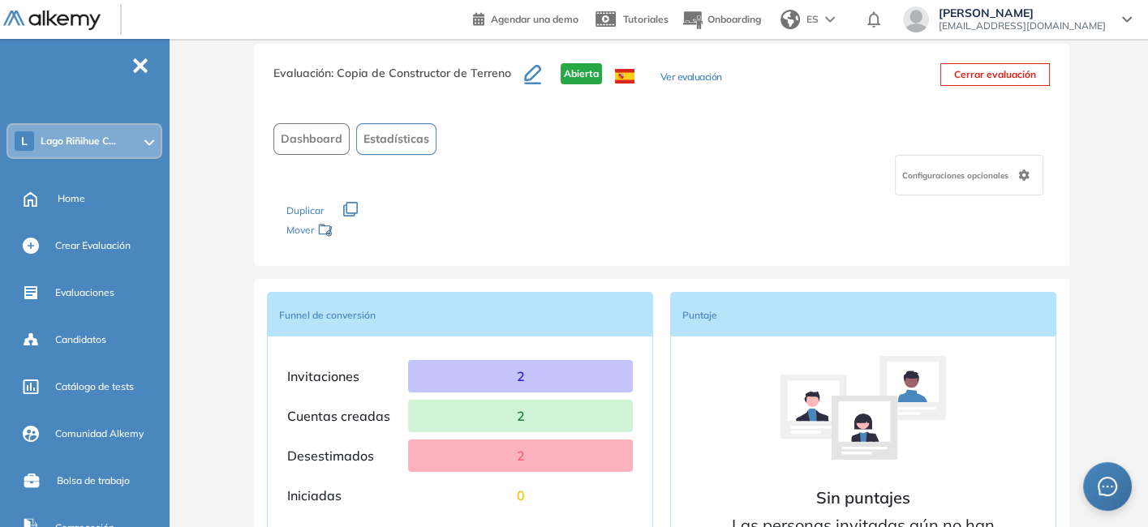
scroll to position [27, 0]
click at [312, 145] on span "Dashboard" at bounding box center [312, 139] width 62 height 17
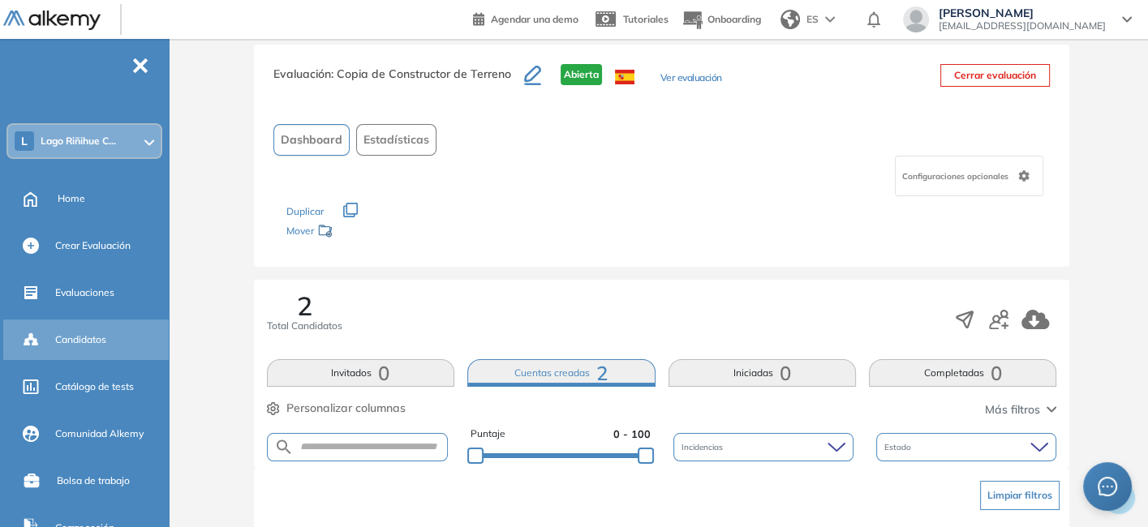
click at [105, 346] on div "Candidatos" at bounding box center [110, 340] width 110 height 28
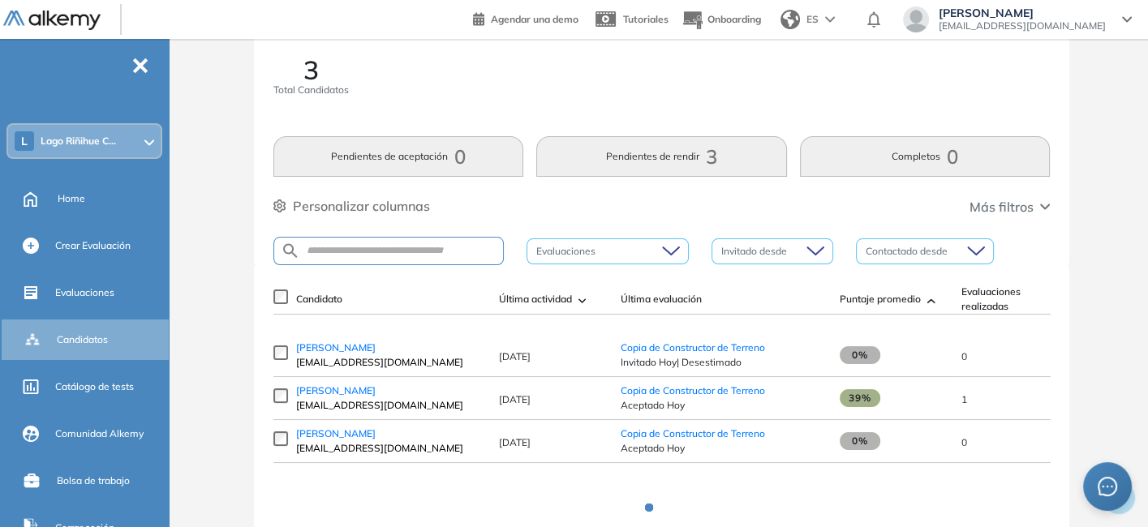
scroll to position [32, 0]
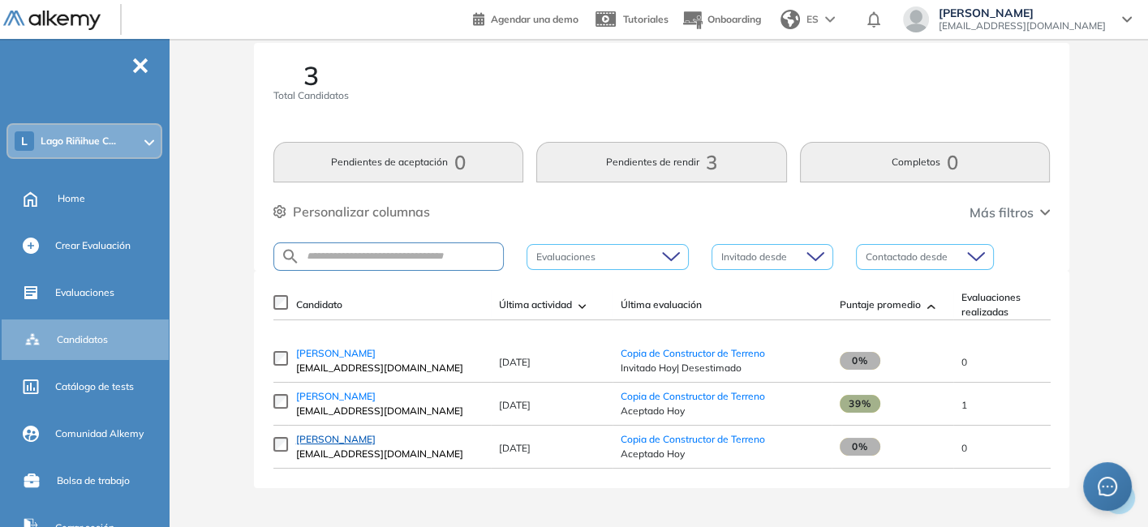
click at [331, 440] on span "[PERSON_NAME]" at bounding box center [335, 439] width 79 height 12
